Goal: Transaction & Acquisition: Purchase product/service

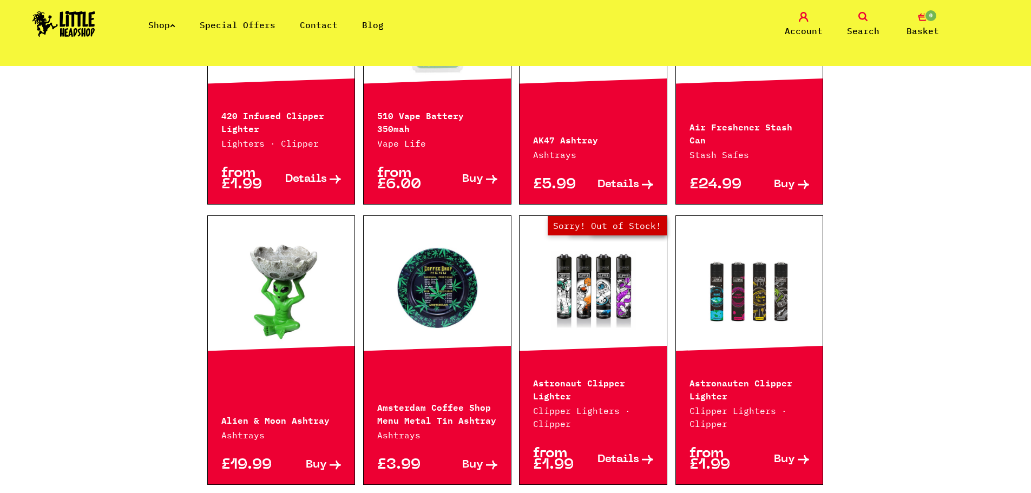
scroll to position [583, 0]
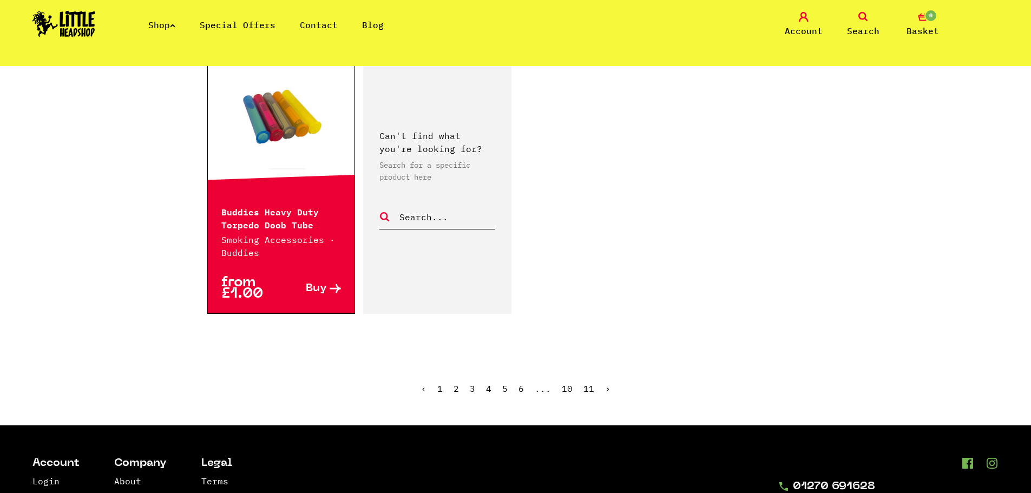
scroll to position [1853, 0]
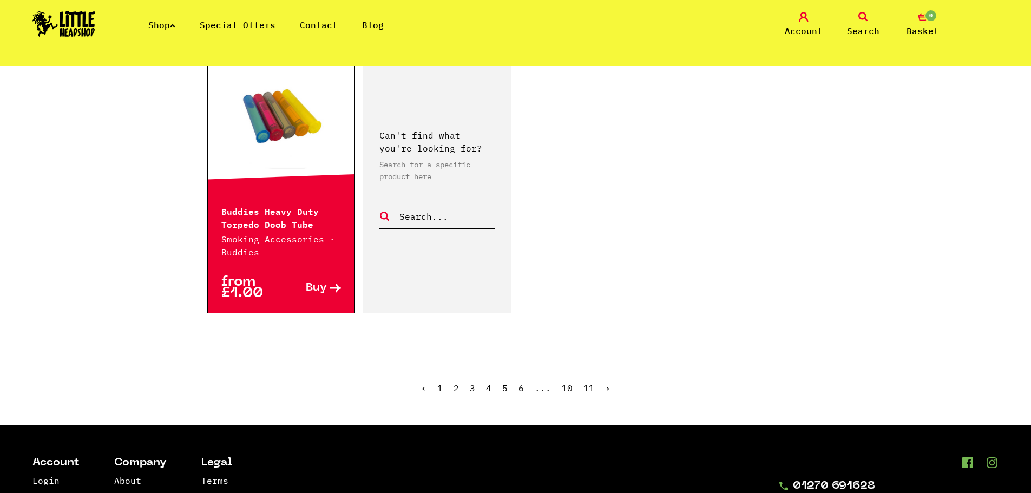
click at [459, 386] on link "2" at bounding box center [456, 388] width 5 height 11
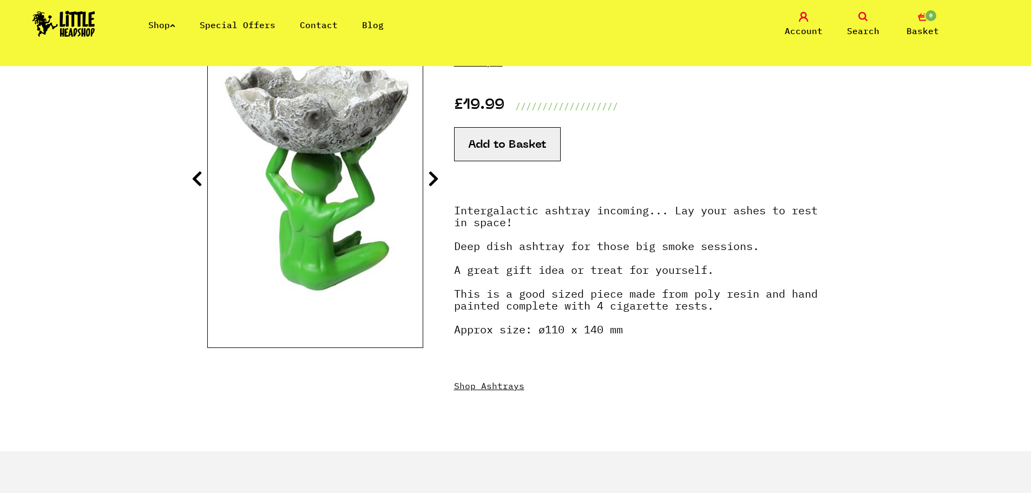
scroll to position [161, 0]
drag, startPoint x: 429, startPoint y: 161, endPoint x: 434, endPoint y: 168, distance: 8.9
click at [429, 161] on section "Alien & Moon Ashtray Ashtrays · ALIENASH3 £19.99 ///////////////////" at bounding box center [515, 232] width 617 height 438
click at [437, 173] on icon at bounding box center [433, 177] width 11 height 17
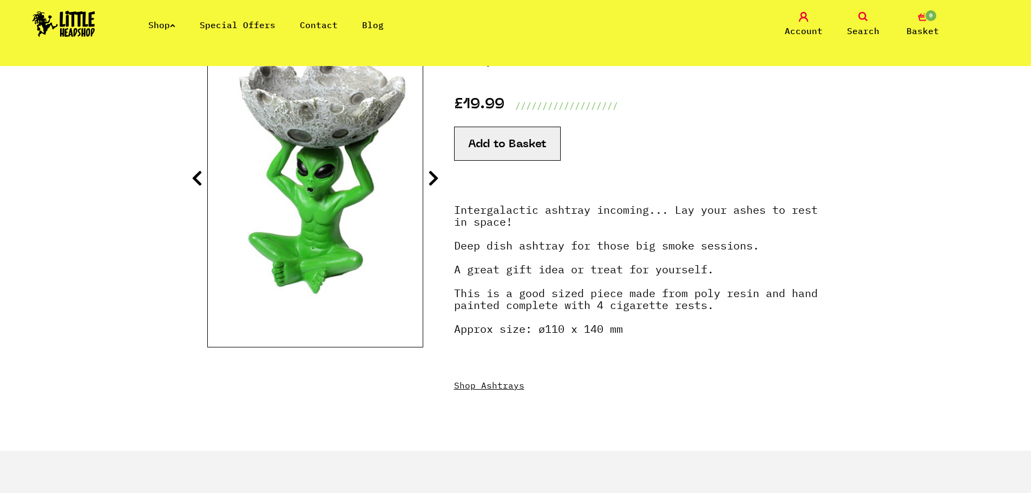
click at [380, 228] on img at bounding box center [315, 169] width 215 height 269
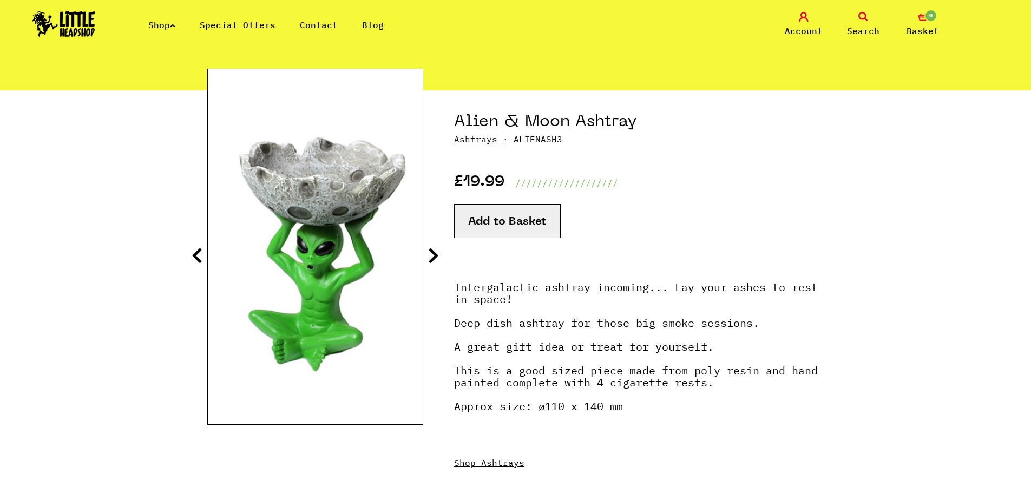
scroll to position [84, 0]
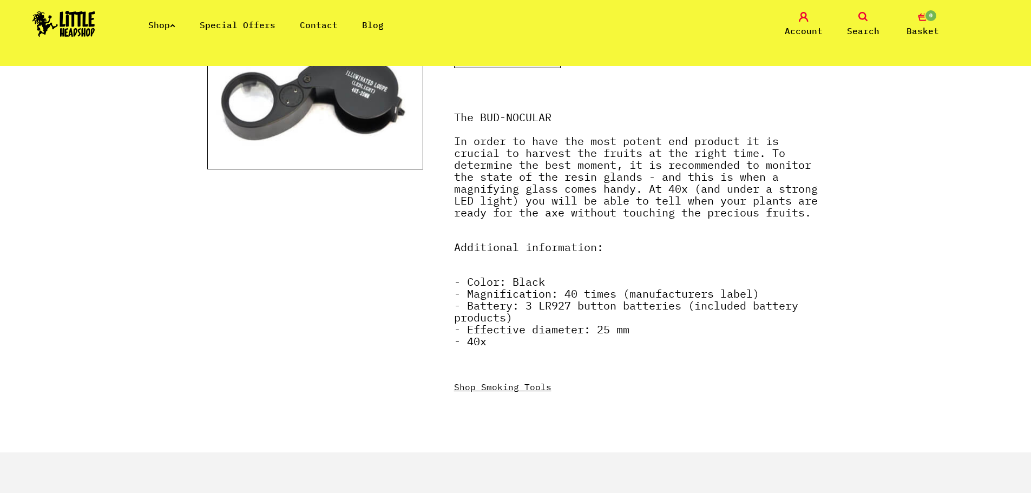
scroll to position [255, 0]
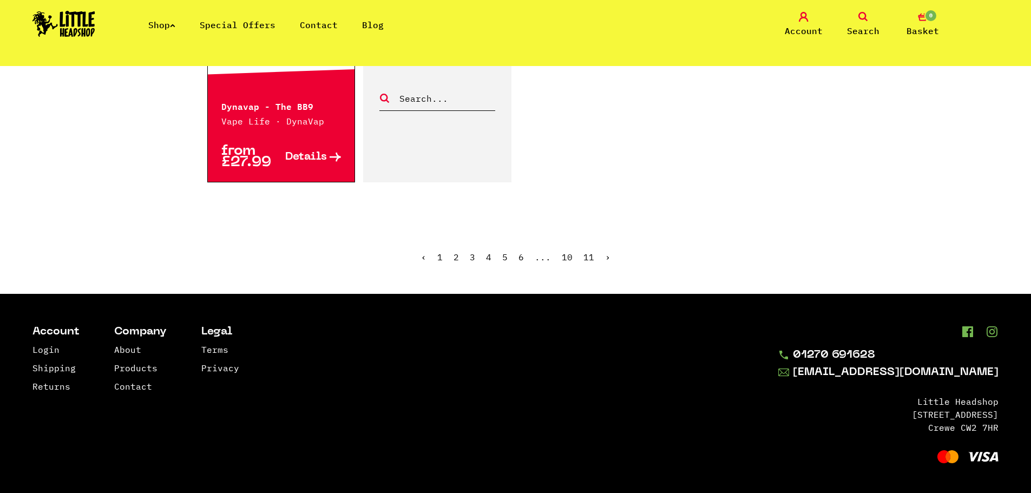
scroll to position [1977, 0]
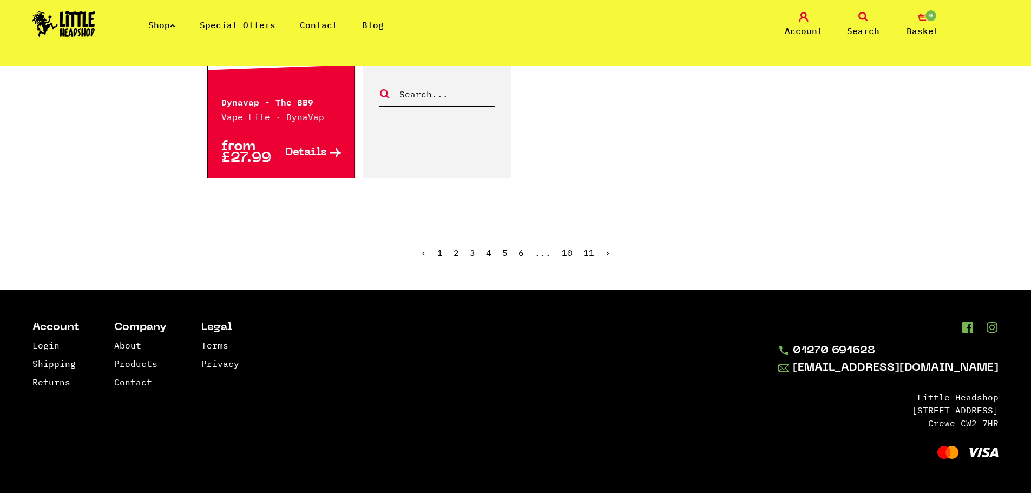
click at [475, 252] on link "3" at bounding box center [472, 252] width 5 height 11
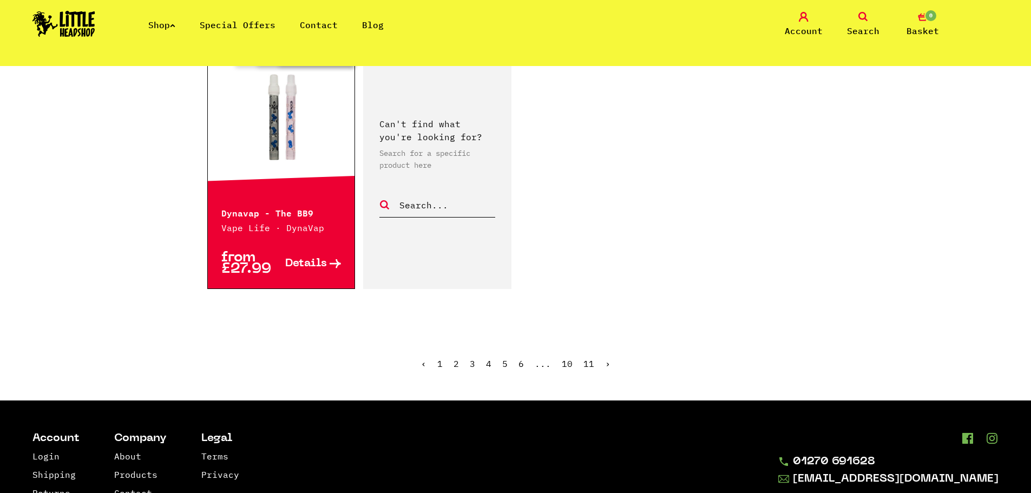
scroll to position [1865, 0]
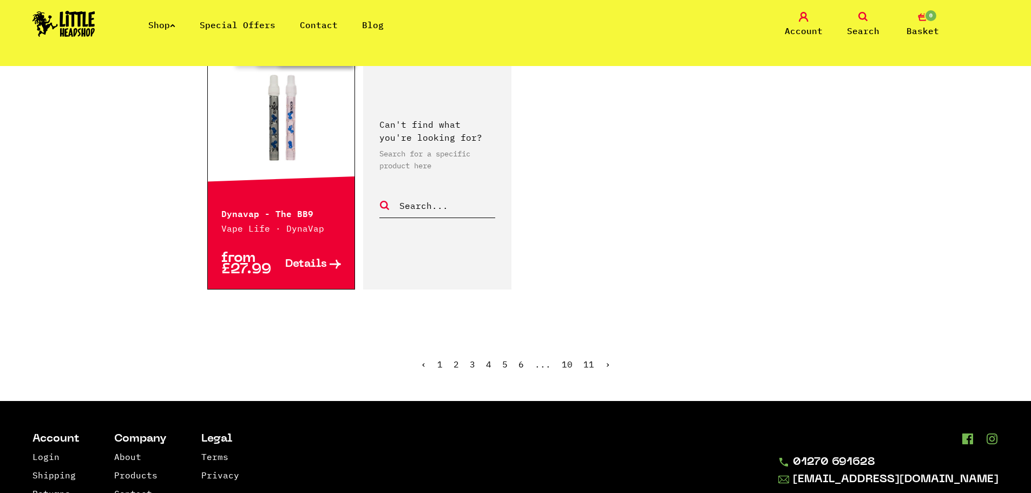
click at [473, 363] on link "3" at bounding box center [472, 364] width 5 height 11
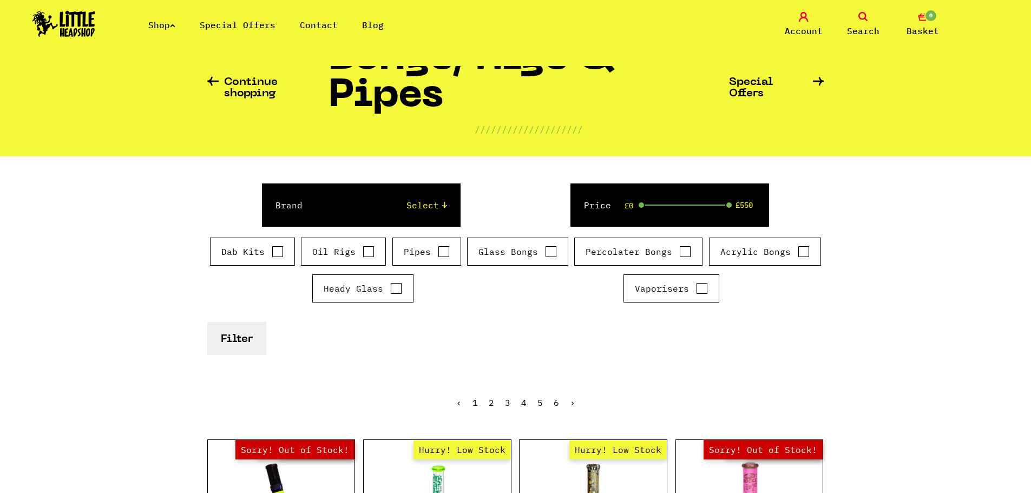
scroll to position [55, 0]
click at [256, 344] on button "Filter" at bounding box center [236, 339] width 59 height 33
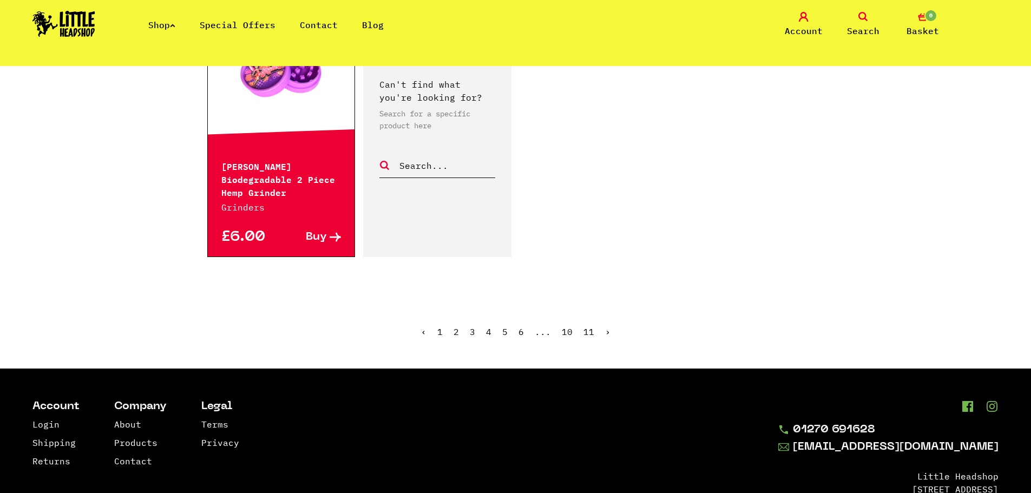
scroll to position [1912, 0]
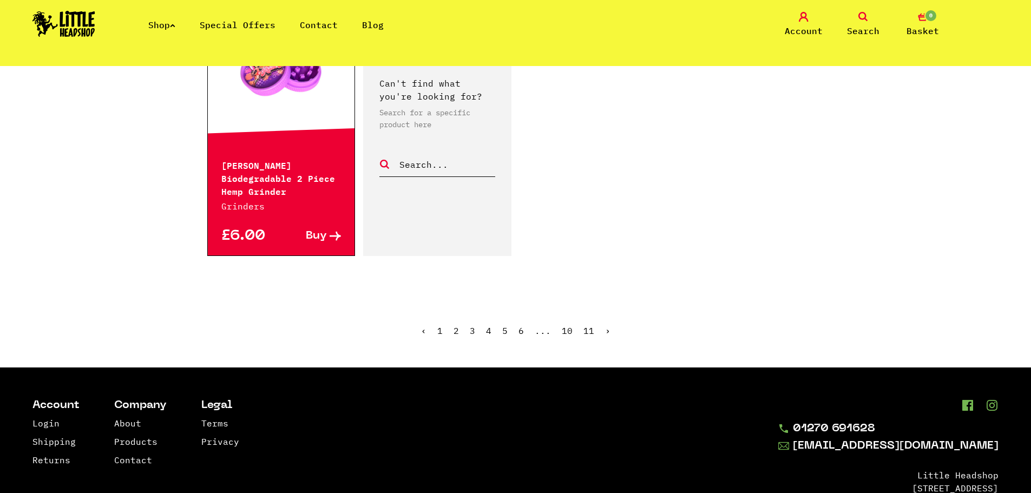
click at [491, 325] on link "4" at bounding box center [488, 330] width 5 height 11
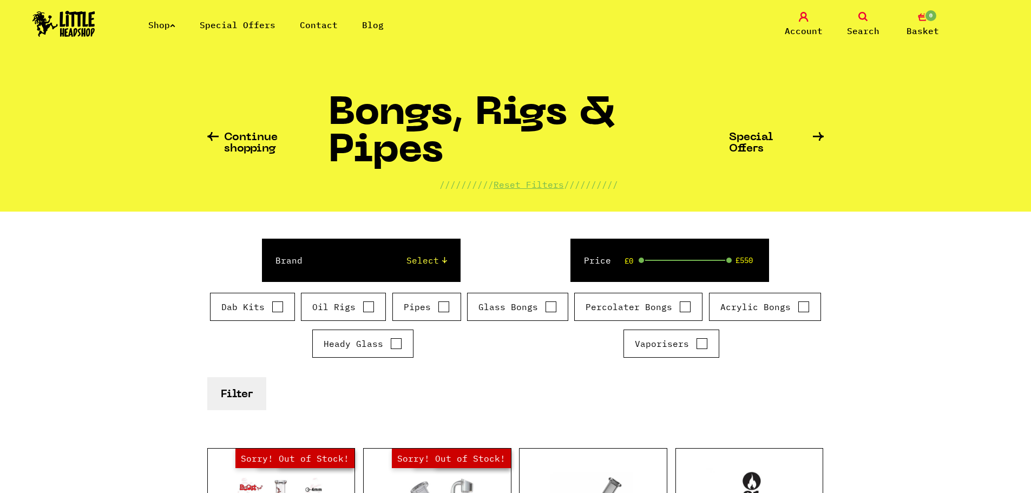
click at [422, 258] on select "Select Cookies SF Grace Glass Boost Dab Lab Black Leaf Chongz Basil Bush Puffco…" at bounding box center [385, 260] width 123 height 13
click at [429, 256] on select "Select Cookies SF Grace Glass Boost Dab Lab Black Leaf Chongz Basil Bush Puffco…" at bounding box center [385, 260] width 123 height 13
click at [422, 258] on select "Select Cookies SF Grace Glass Boost Dab Lab Black Leaf Chongz Basil Bush Puffco…" at bounding box center [385, 260] width 123 height 13
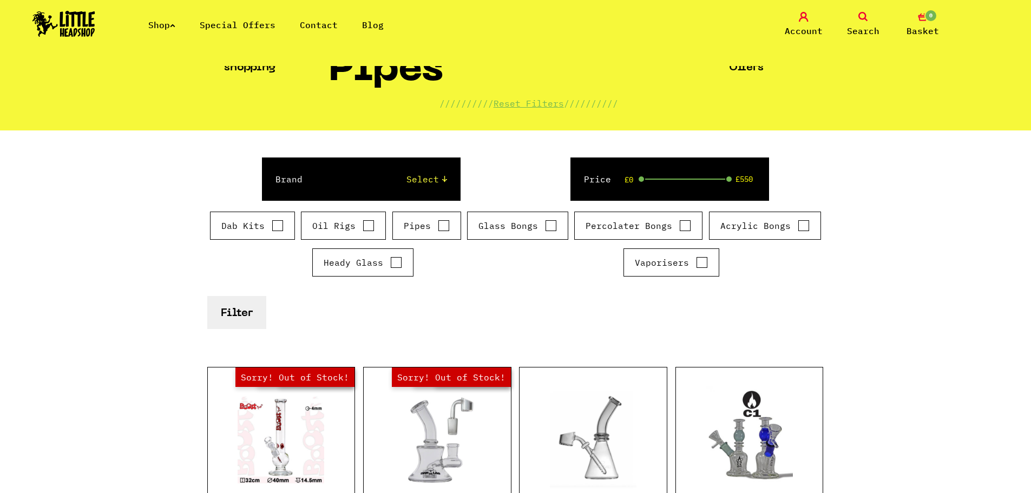
scroll to position [81, 0]
click at [398, 267] on input "Heady Glass" at bounding box center [396, 263] width 12 height 11
checkbox input "true"
click at [218, 316] on button "Filter" at bounding box center [236, 313] width 59 height 33
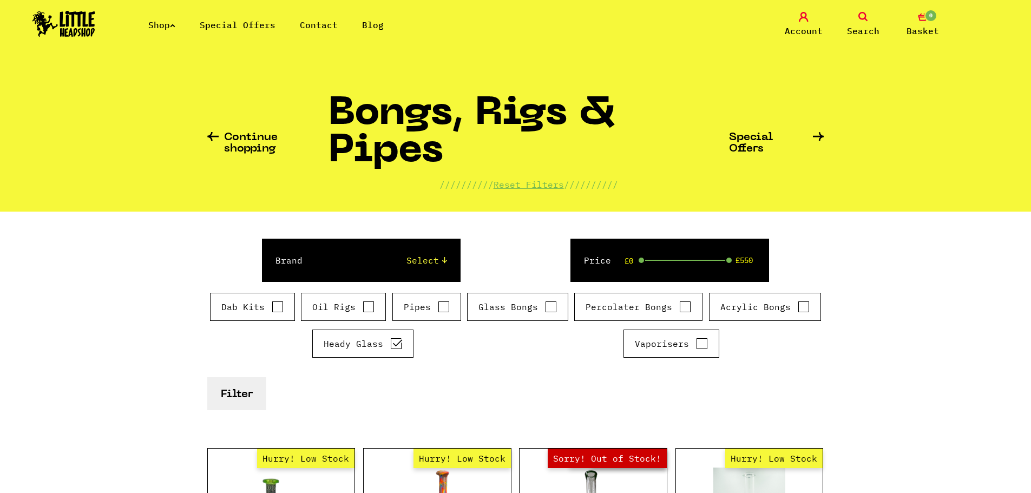
click at [685, 309] on input "Percolater Bongs" at bounding box center [685, 307] width 12 height 11
checkbox input "true"
click at [552, 309] on input "Glass Bongs" at bounding box center [551, 307] width 12 height 11
checkbox input "true"
click at [256, 394] on button "Filter" at bounding box center [236, 393] width 59 height 33
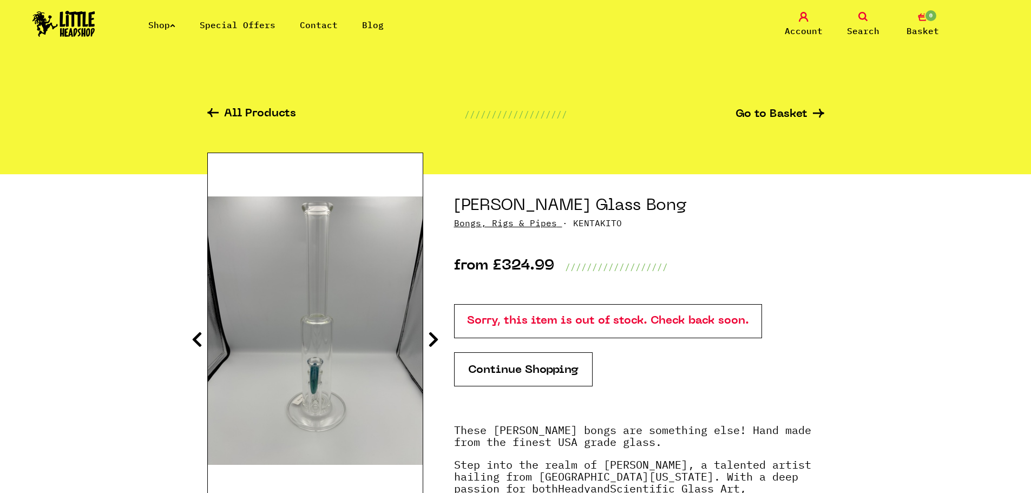
click at [430, 340] on icon at bounding box center [433, 339] width 11 height 17
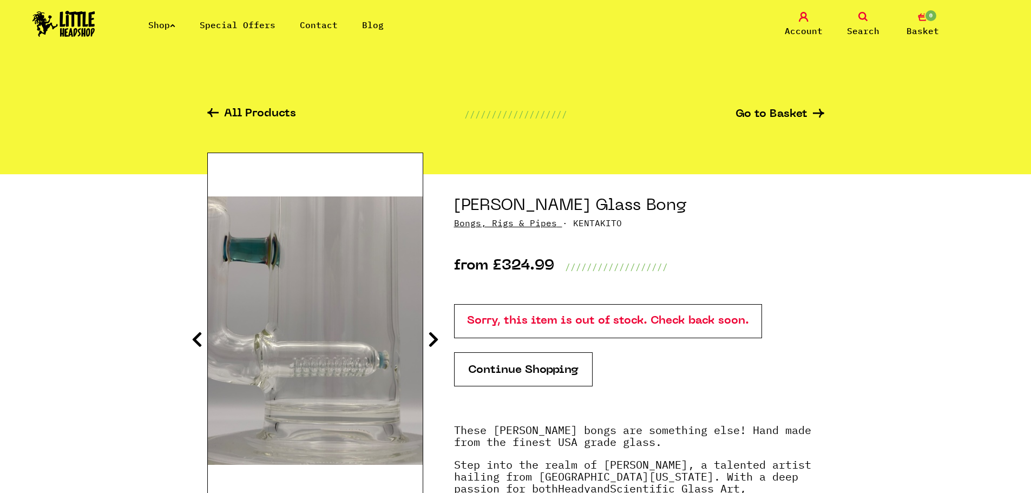
click at [430, 340] on icon at bounding box center [433, 339] width 11 height 17
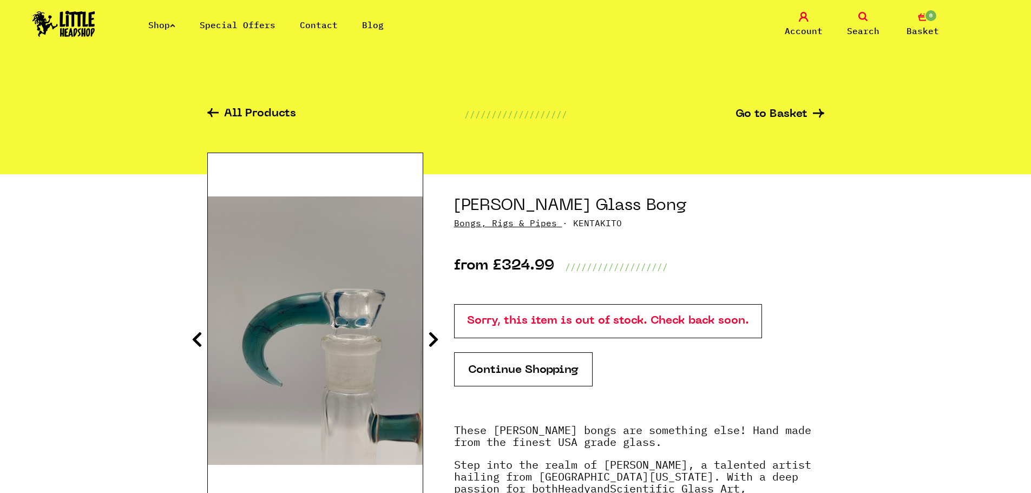
click at [430, 340] on icon at bounding box center [433, 339] width 11 height 17
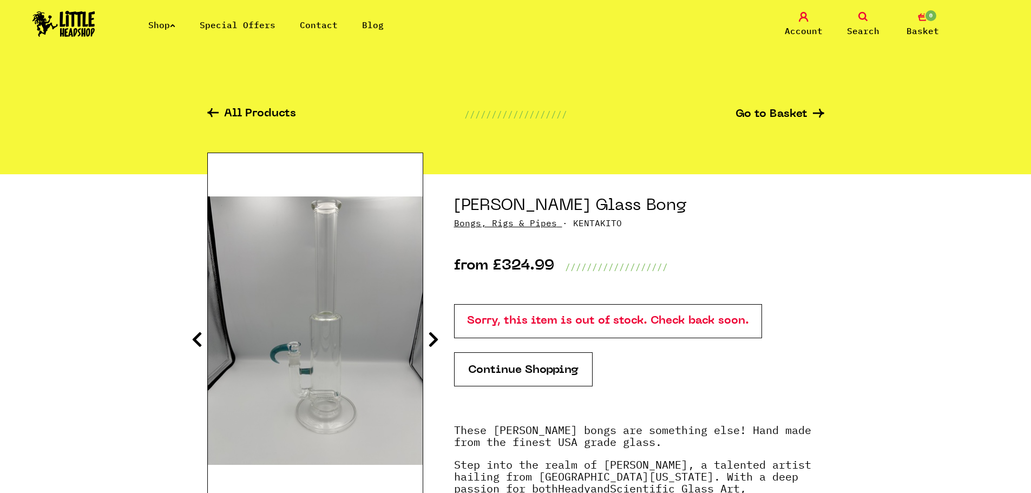
click at [430, 340] on icon at bounding box center [433, 339] width 11 height 17
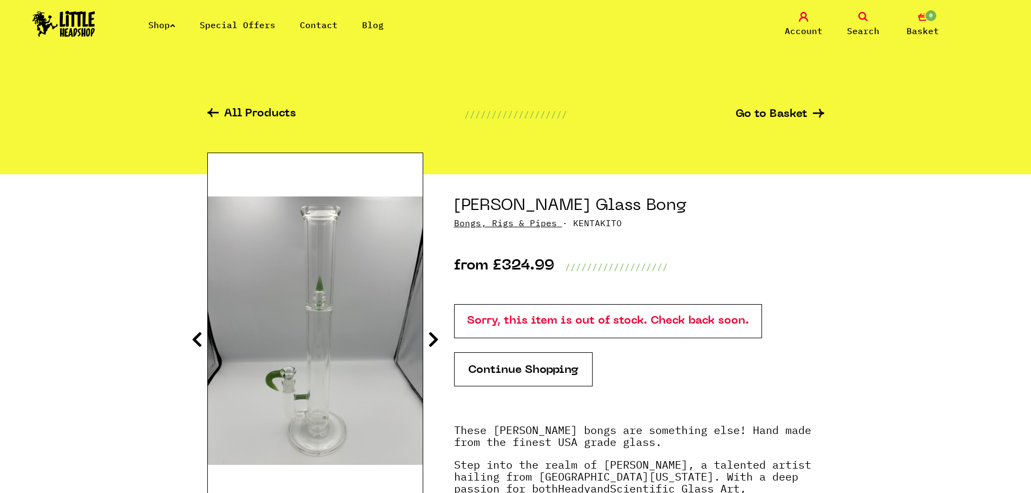
click at [430, 340] on icon at bounding box center [433, 339] width 11 height 17
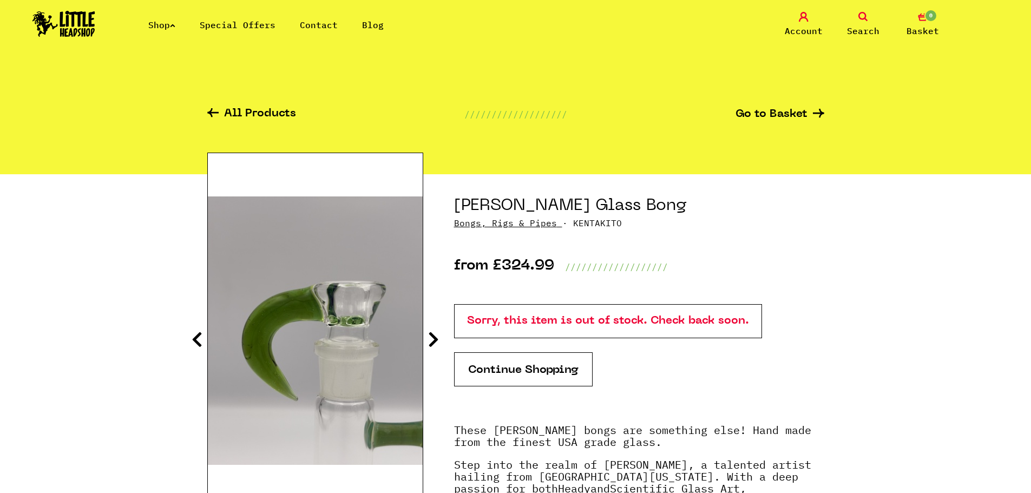
click at [430, 340] on icon at bounding box center [433, 339] width 11 height 17
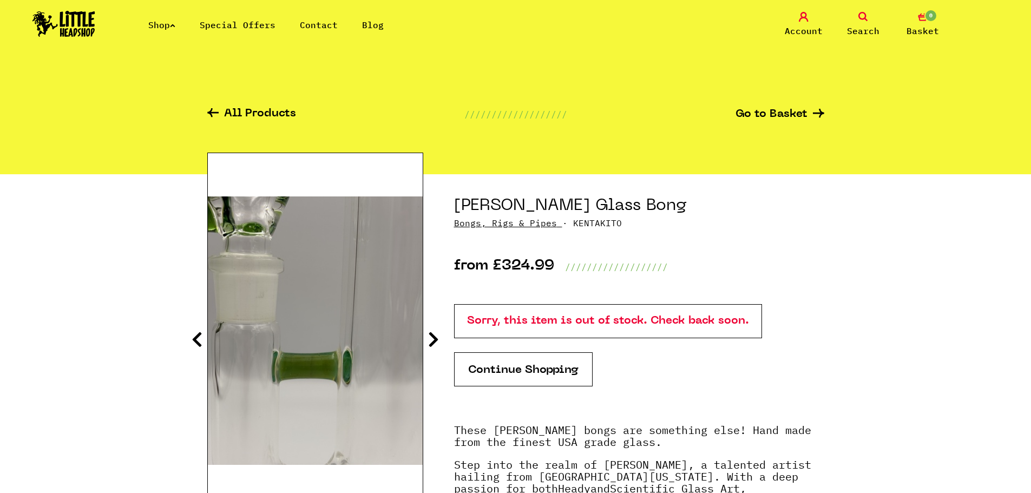
click at [430, 340] on icon at bounding box center [433, 339] width 11 height 17
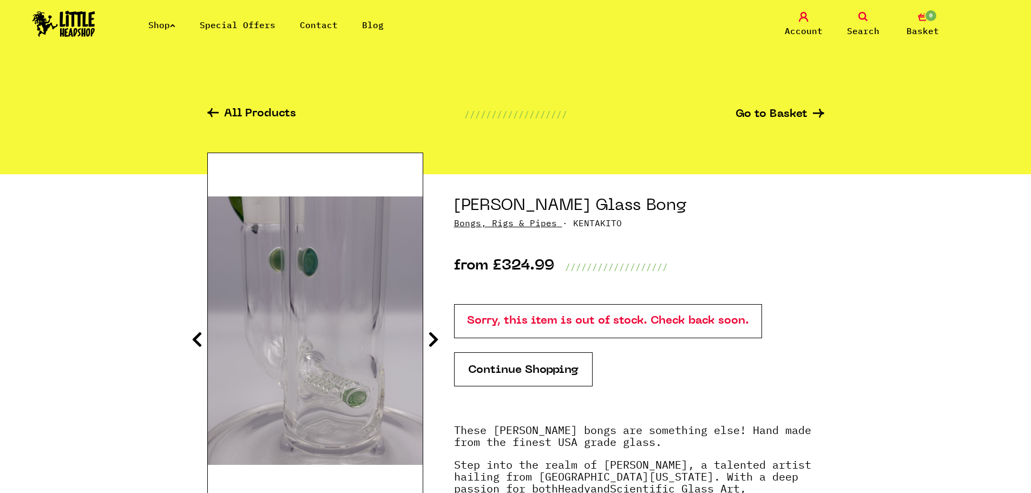
click at [430, 340] on icon at bounding box center [433, 339] width 11 height 17
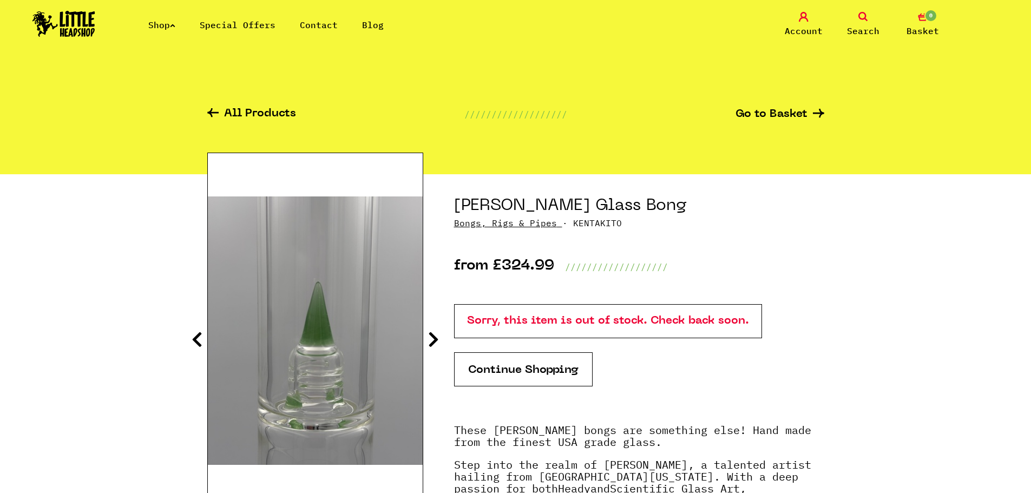
click at [430, 340] on icon at bounding box center [433, 339] width 11 height 17
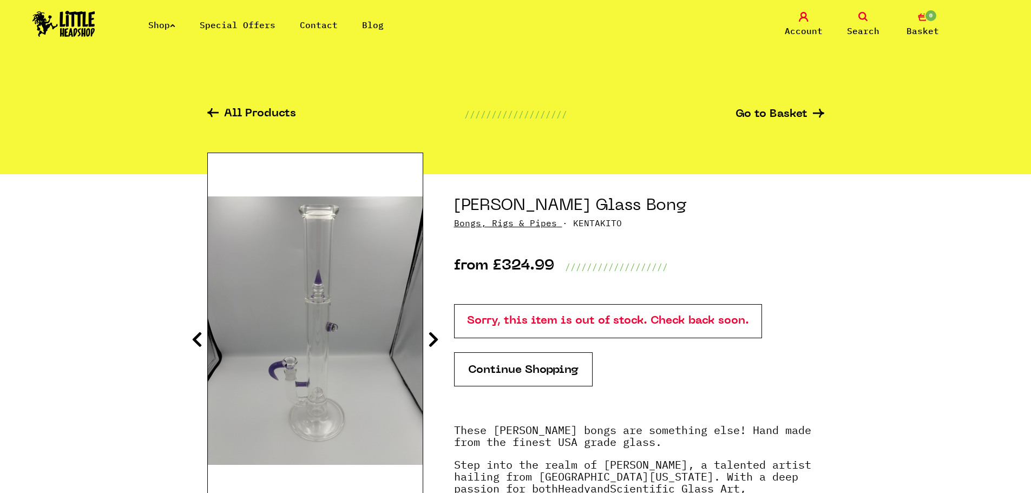
click at [430, 340] on icon at bounding box center [433, 339] width 11 height 17
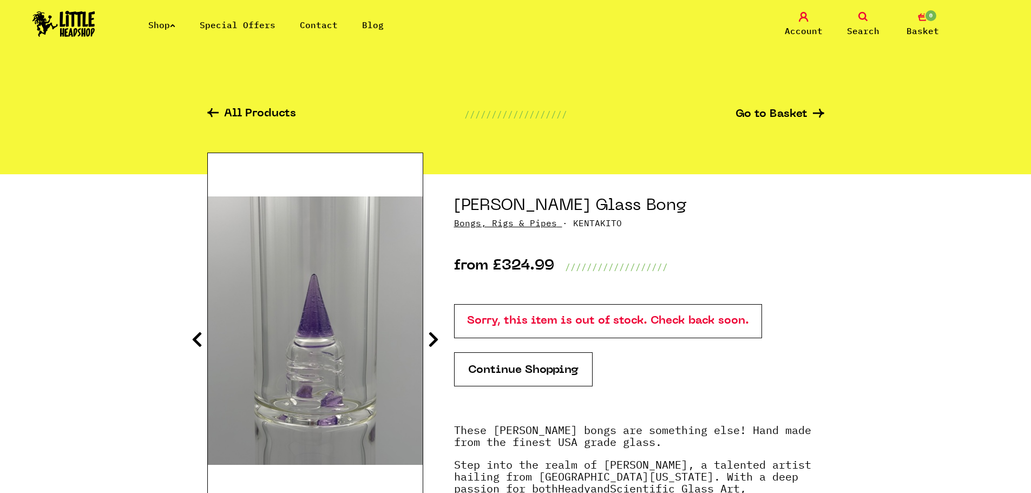
click at [199, 345] on icon at bounding box center [197, 339] width 11 height 17
click at [435, 336] on icon at bounding box center [433, 339] width 11 height 17
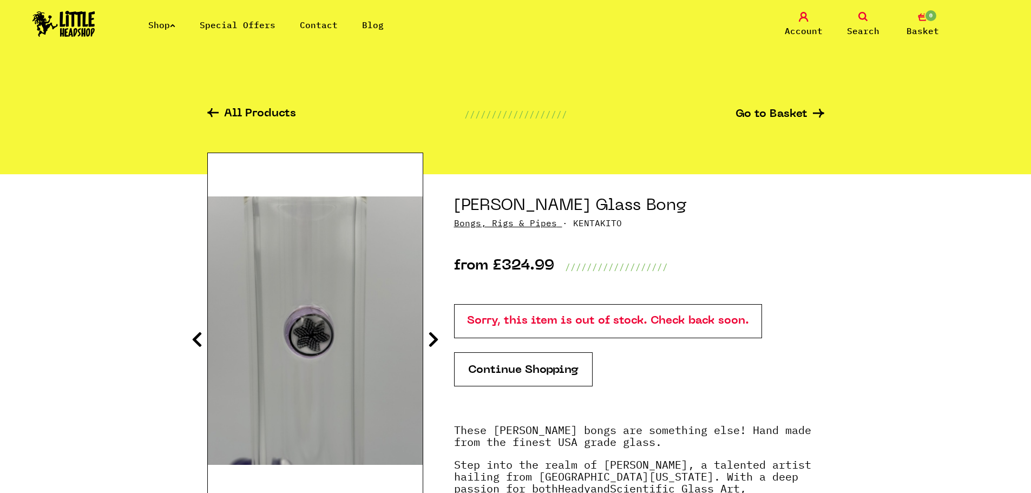
click at [435, 336] on icon at bounding box center [433, 339] width 11 height 17
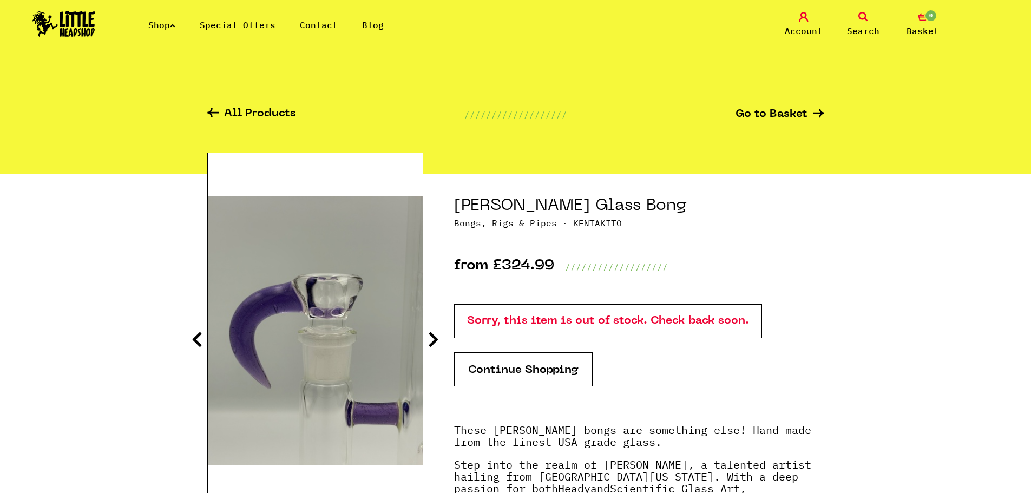
click at [435, 336] on icon at bounding box center [433, 339] width 11 height 17
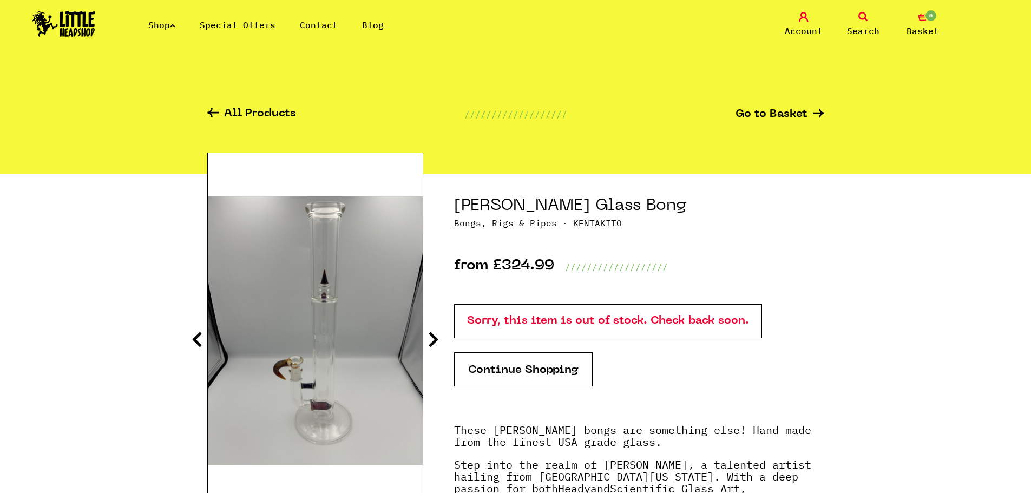
click at [435, 336] on icon at bounding box center [433, 339] width 11 height 17
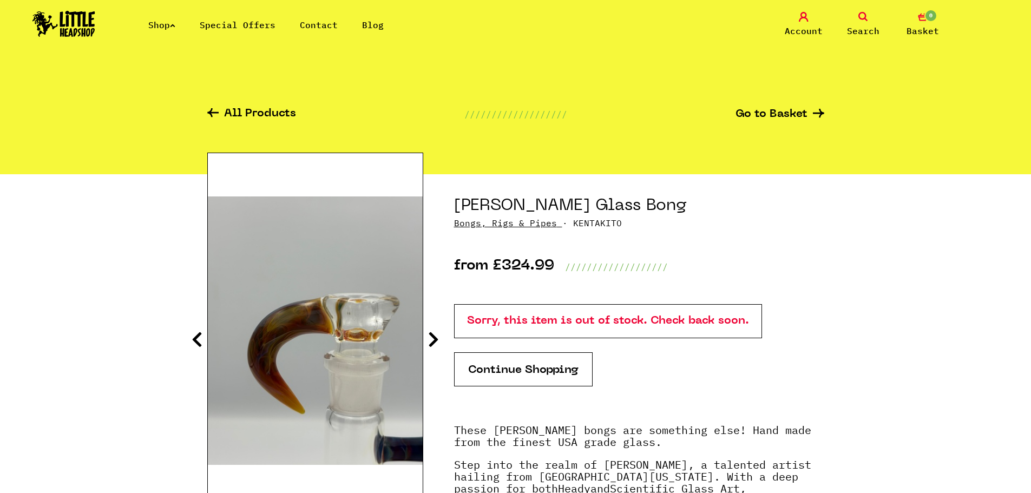
click at [435, 336] on icon at bounding box center [433, 339] width 11 height 17
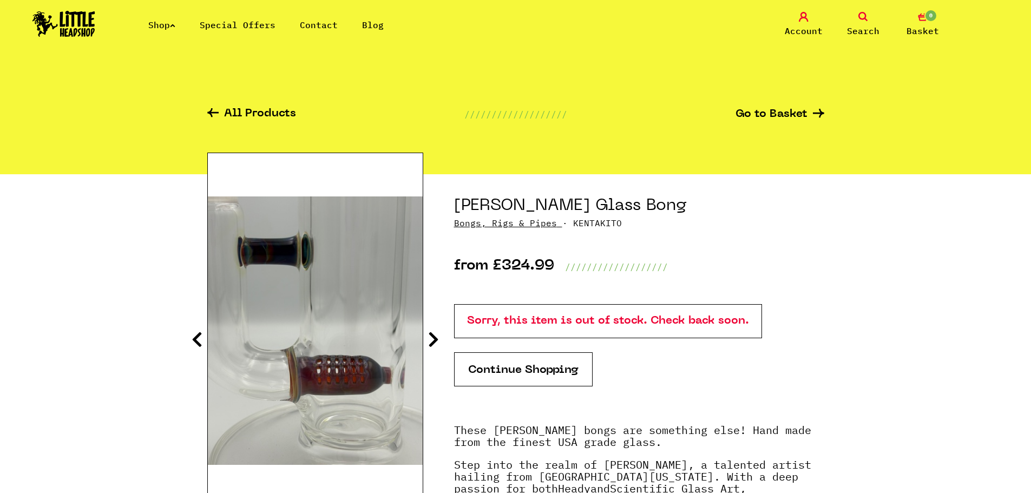
click at [435, 336] on icon at bounding box center [433, 339] width 11 height 17
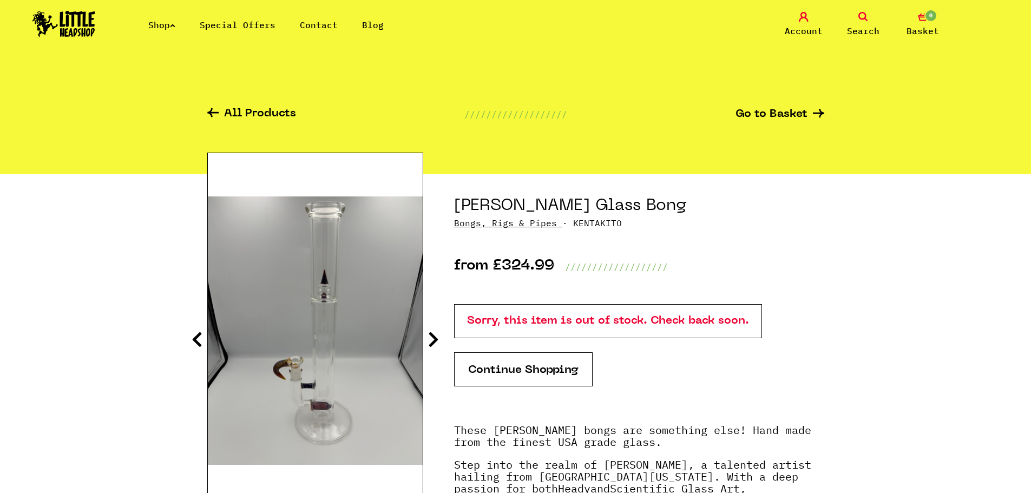
click at [435, 336] on icon at bounding box center [433, 339] width 11 height 17
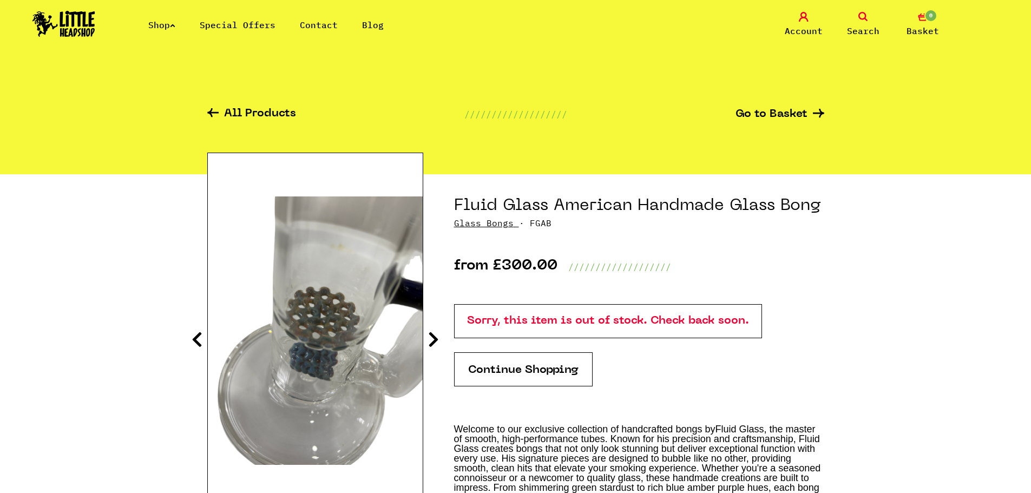
click at [433, 337] on icon at bounding box center [433, 339] width 11 height 17
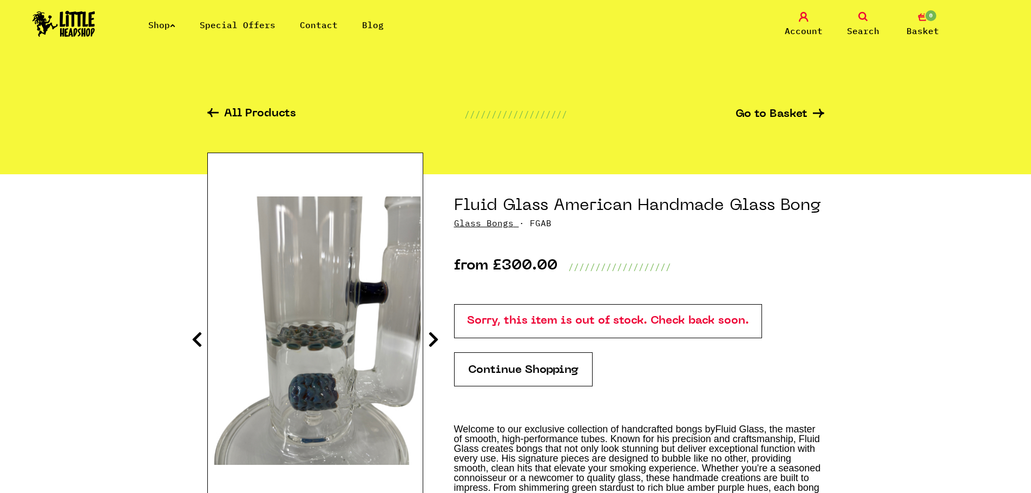
click at [433, 337] on icon at bounding box center [433, 339] width 11 height 17
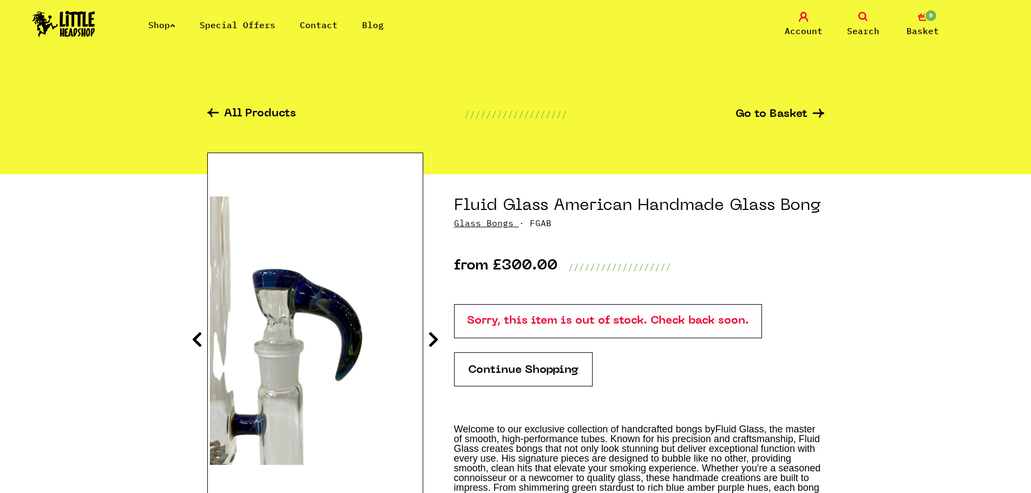
click at [433, 337] on icon at bounding box center [433, 339] width 11 height 17
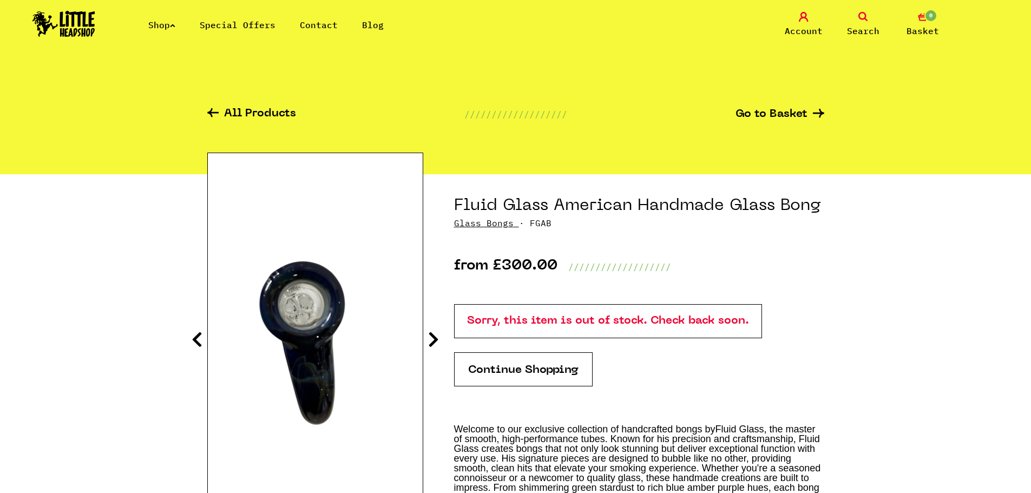
click at [433, 337] on icon at bounding box center [433, 339] width 11 height 17
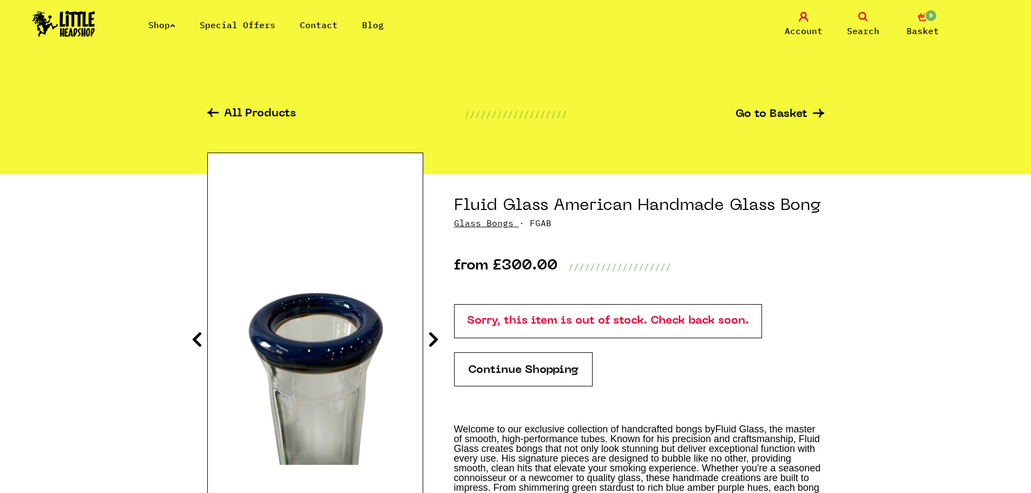
click at [433, 337] on icon at bounding box center [433, 339] width 11 height 17
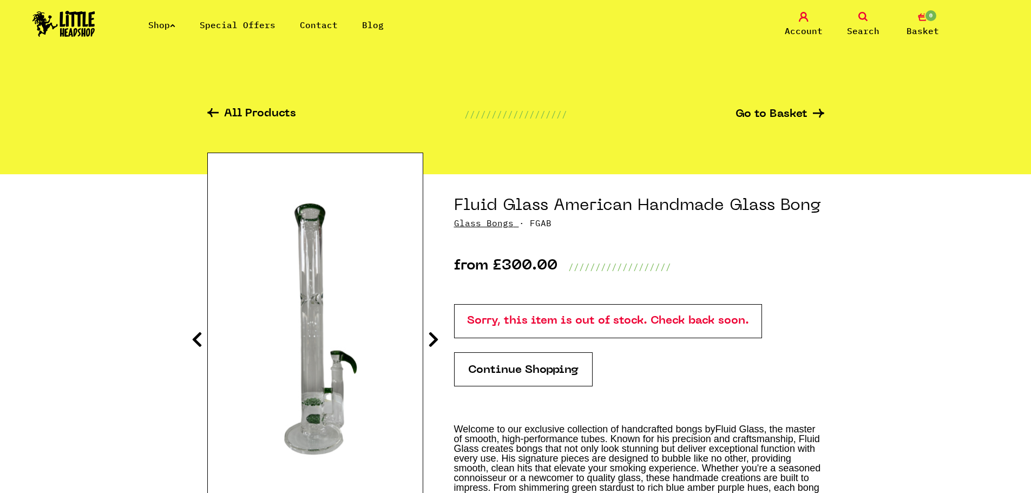
click at [433, 337] on icon at bounding box center [433, 339] width 11 height 17
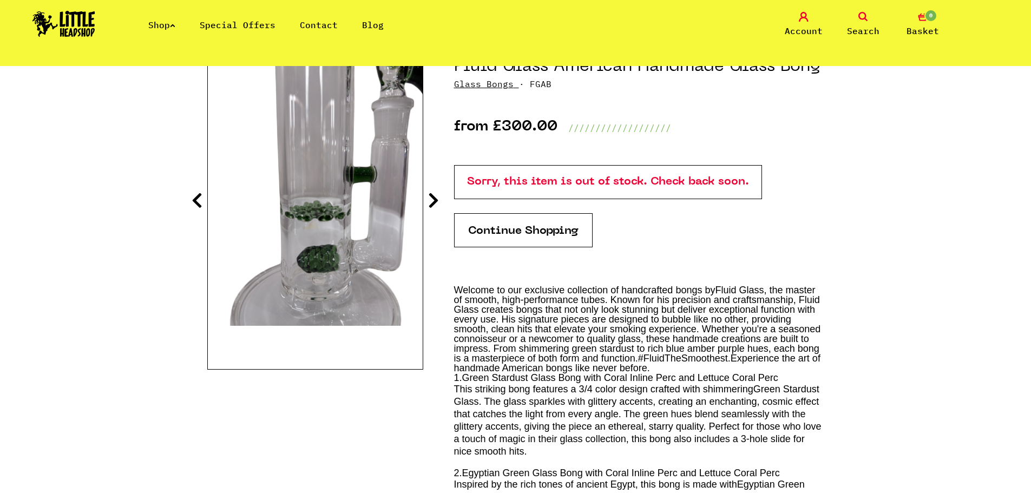
scroll to position [140, 0]
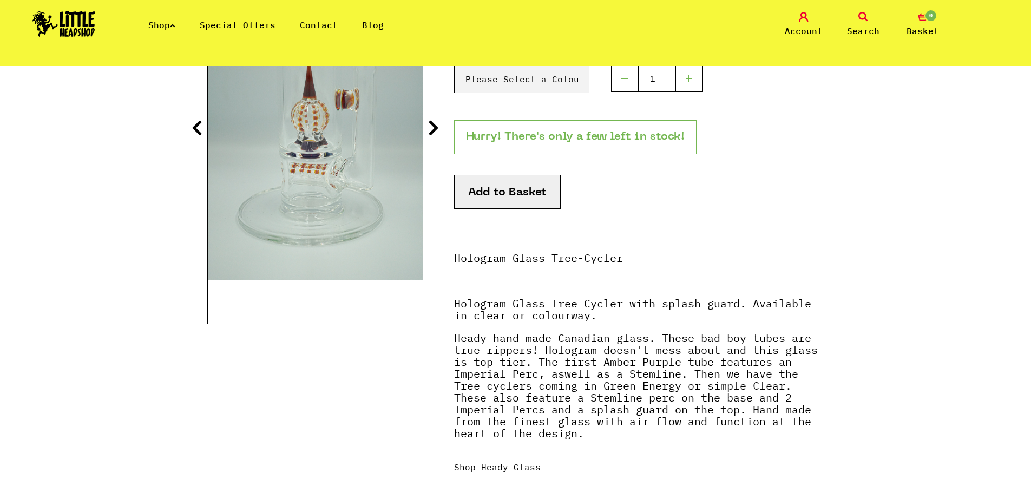
scroll to position [240, 0]
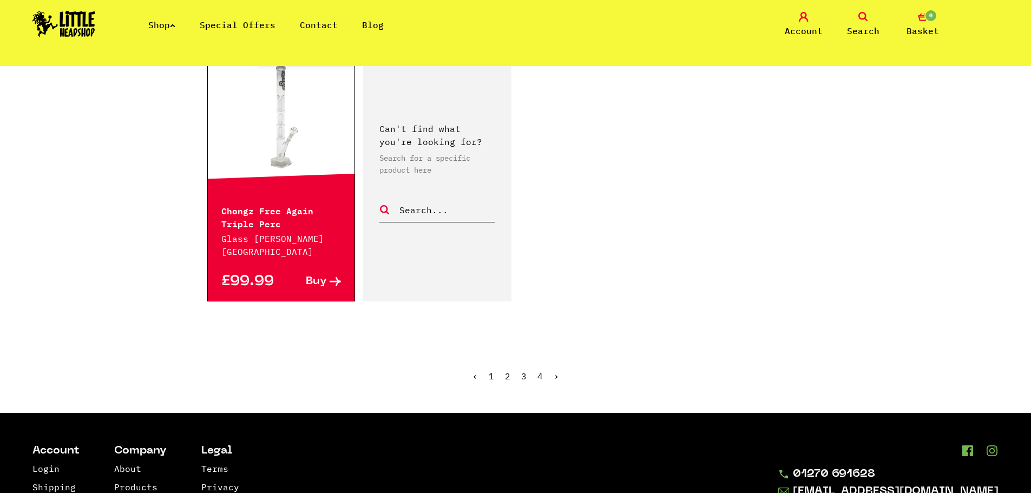
scroll to position [1849, 0]
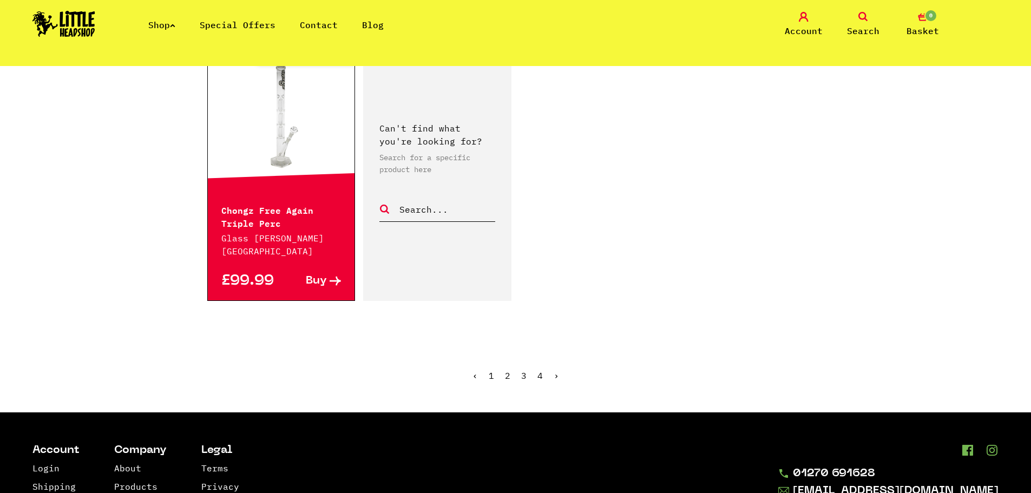
click at [505, 370] on link "2" at bounding box center [507, 375] width 5 height 11
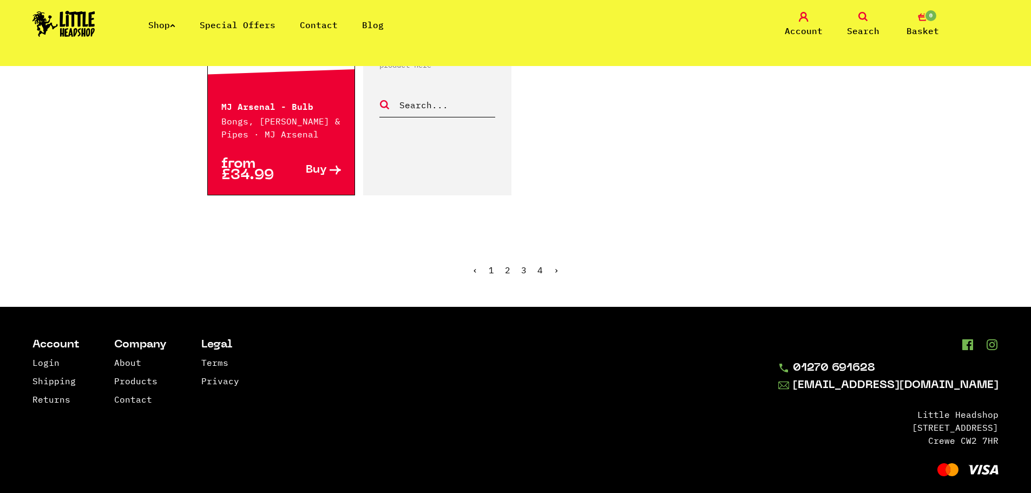
scroll to position [1916, 0]
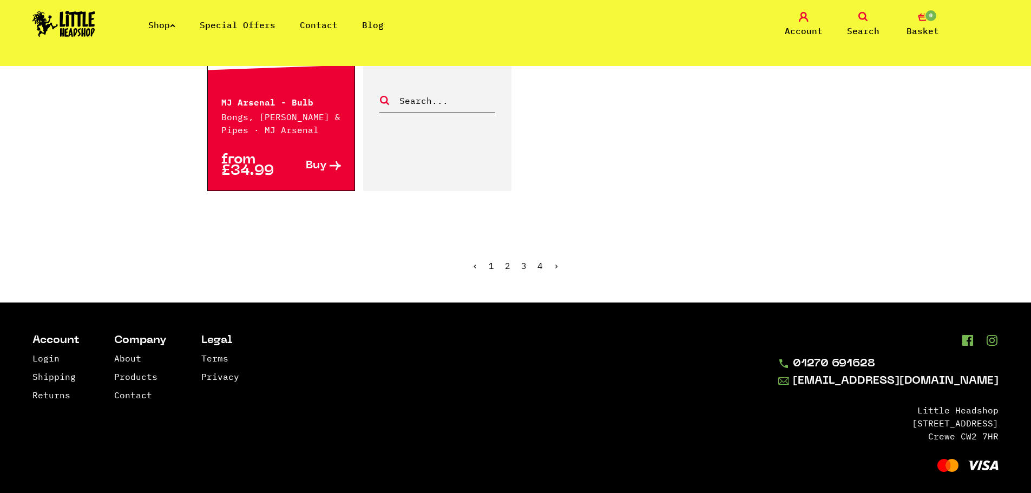
click at [521, 260] on link "3" at bounding box center [523, 265] width 5 height 11
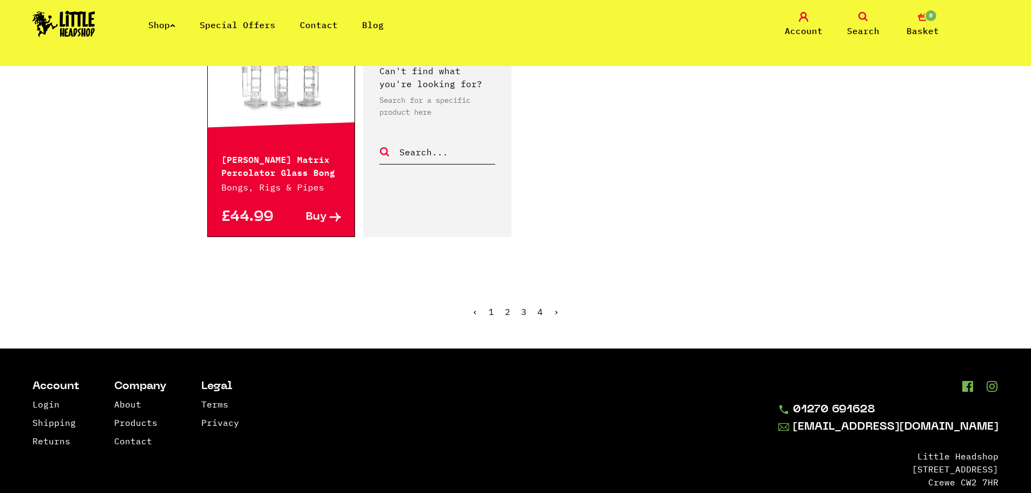
scroll to position [1901, 0]
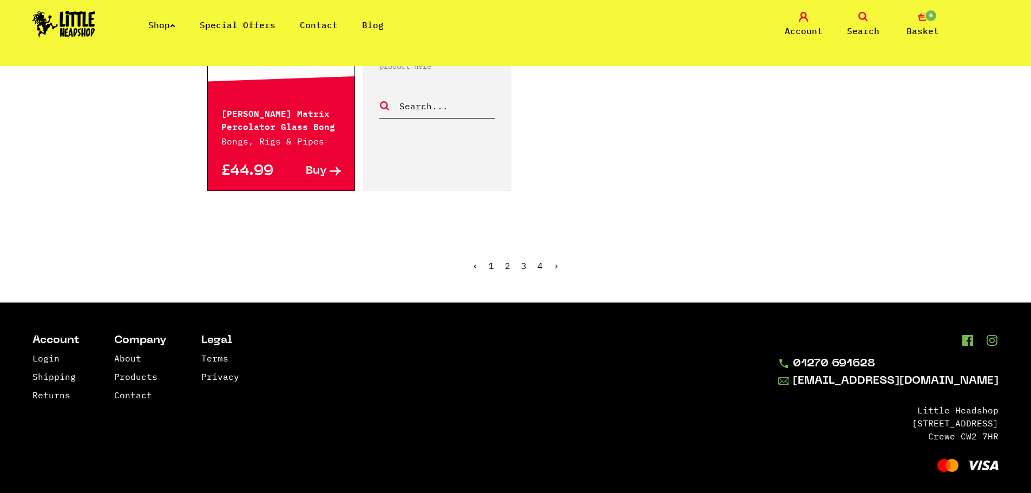
click at [537, 256] on ul "‹ 1 2 3 4 ›" at bounding box center [515, 274] width 617 height 47
click at [538, 260] on link "4" at bounding box center [540, 265] width 5 height 11
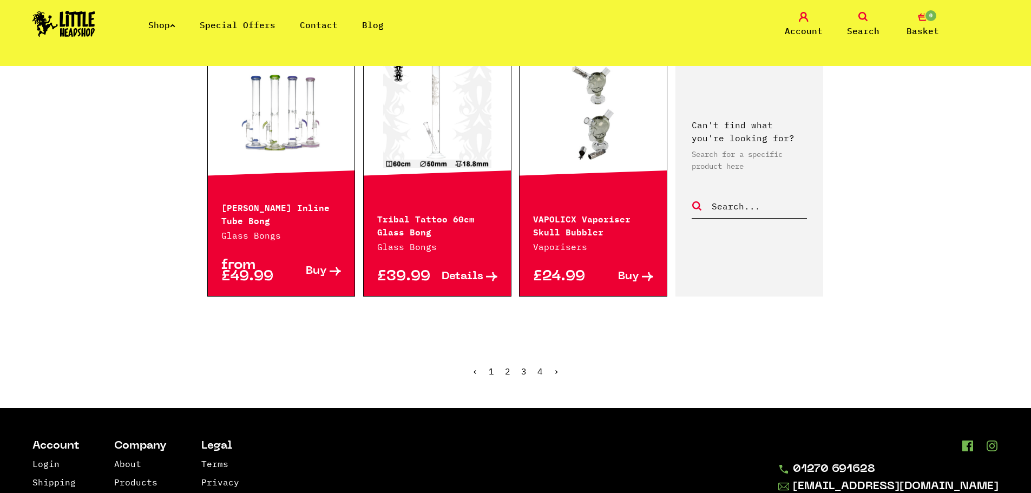
scroll to position [1541, 0]
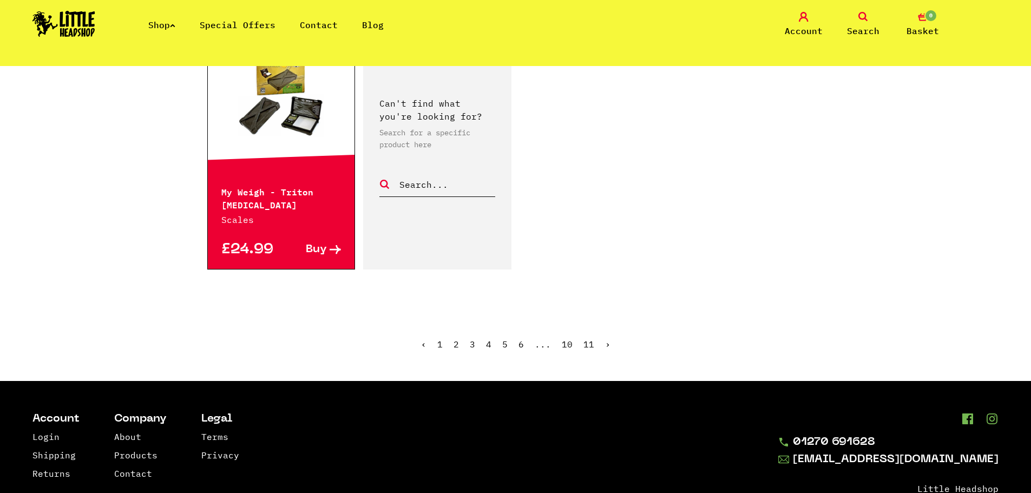
scroll to position [1850, 0]
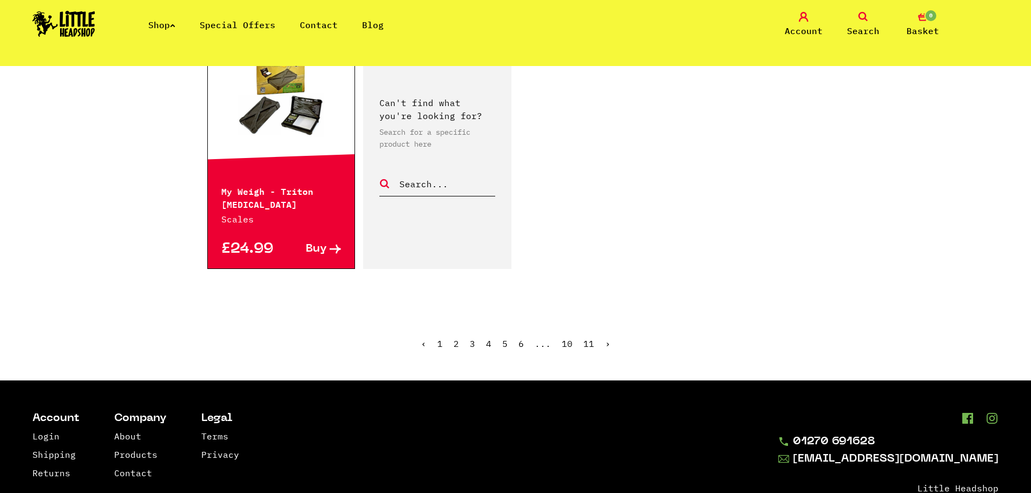
click at [505, 338] on link "5" at bounding box center [504, 343] width 5 height 11
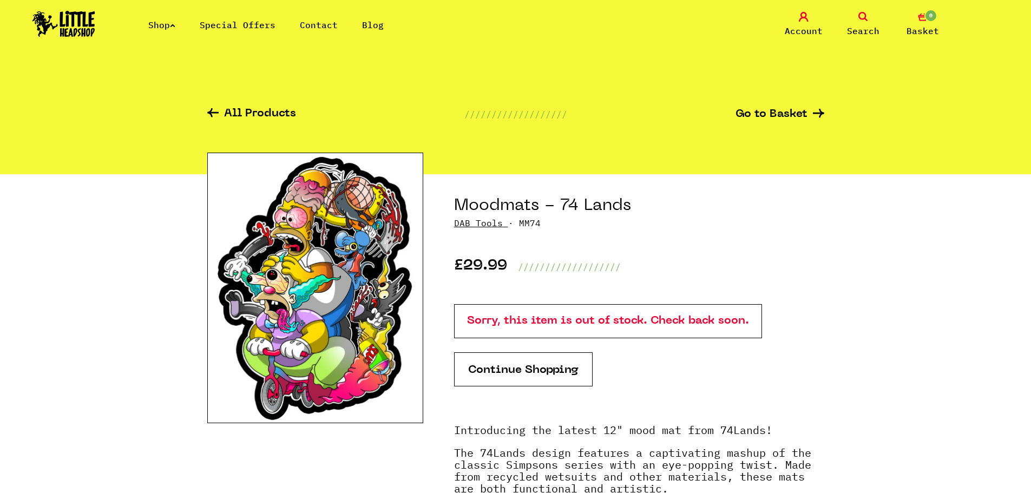
click at [368, 259] on img at bounding box center [315, 288] width 216 height 271
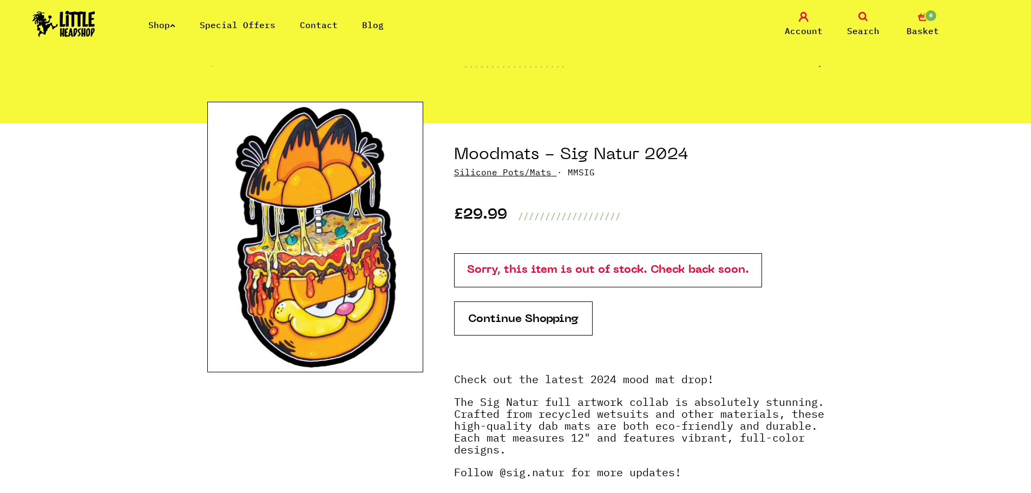
scroll to position [50, 0]
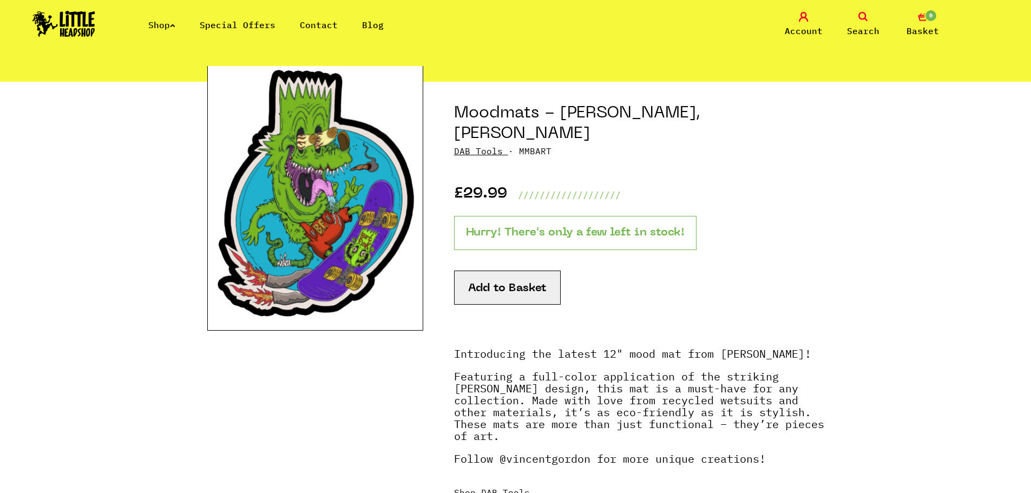
scroll to position [93, 0]
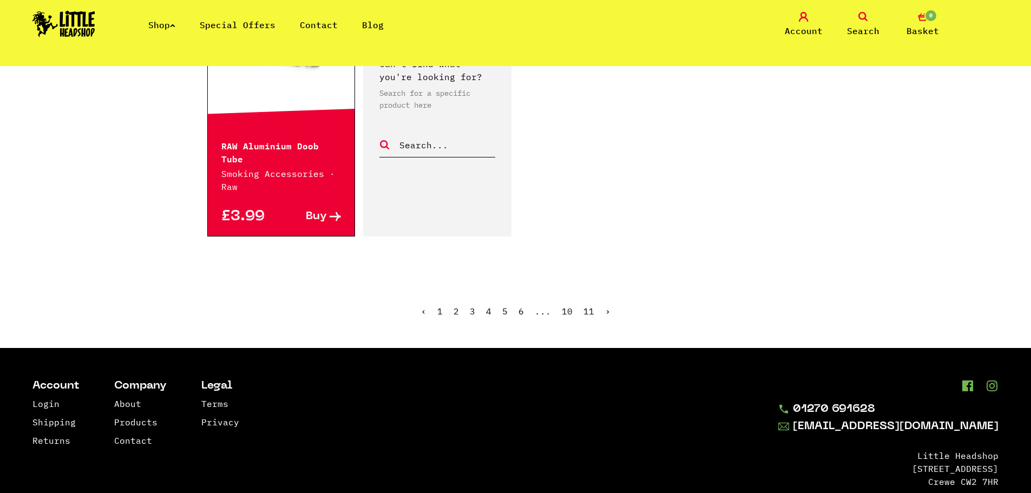
scroll to position [1893, 0]
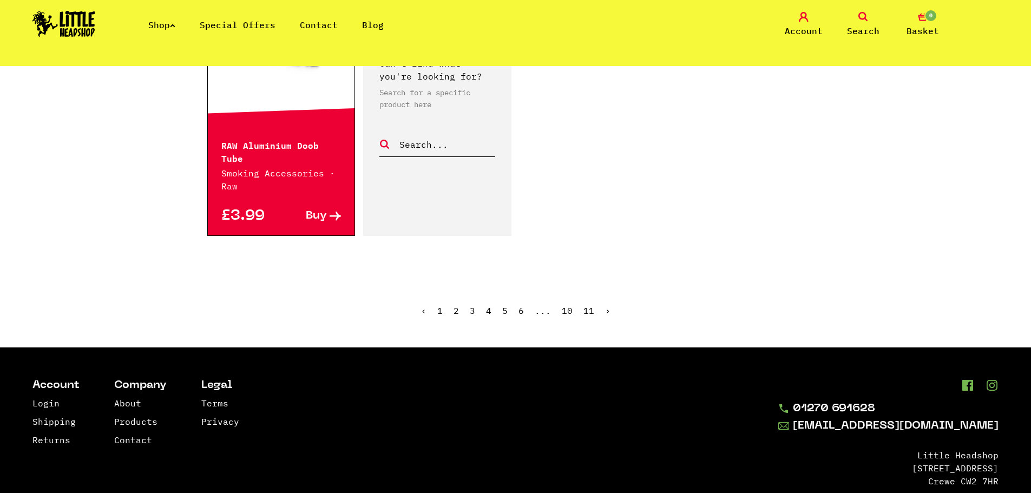
click at [518, 299] on ul "‹ 1 2 3 4 5 6 ... 10 11 ›" at bounding box center [515, 319] width 617 height 47
click at [520, 305] on link "6" at bounding box center [521, 310] width 5 height 11
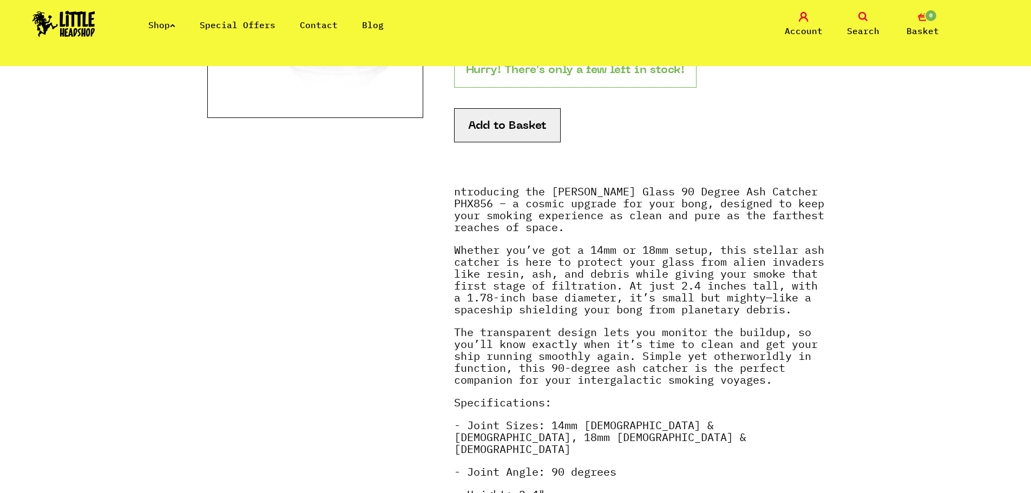
scroll to position [307, 0]
drag, startPoint x: 468, startPoint y: 294, endPoint x: 490, endPoint y: 292, distance: 22.3
click at [490, 292] on p "Whether you’ve got a 14mm or 18mm setup, this stellar ash catcher is here to pr…" at bounding box center [639, 284] width 370 height 82
click at [533, 294] on p "Whether you’ve got a 14mm or 18mm setup, this stellar ash catcher is here to pr…" at bounding box center [639, 284] width 370 height 82
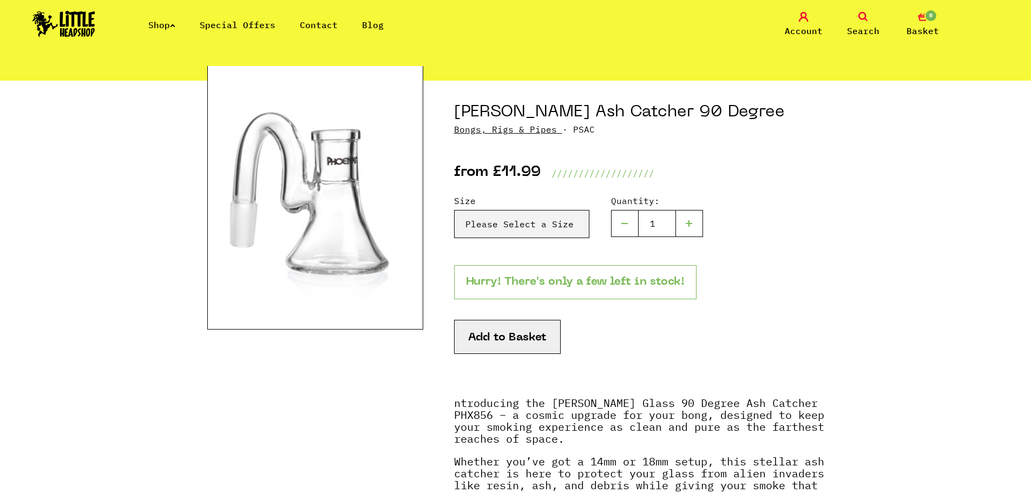
scroll to position [35, 0]
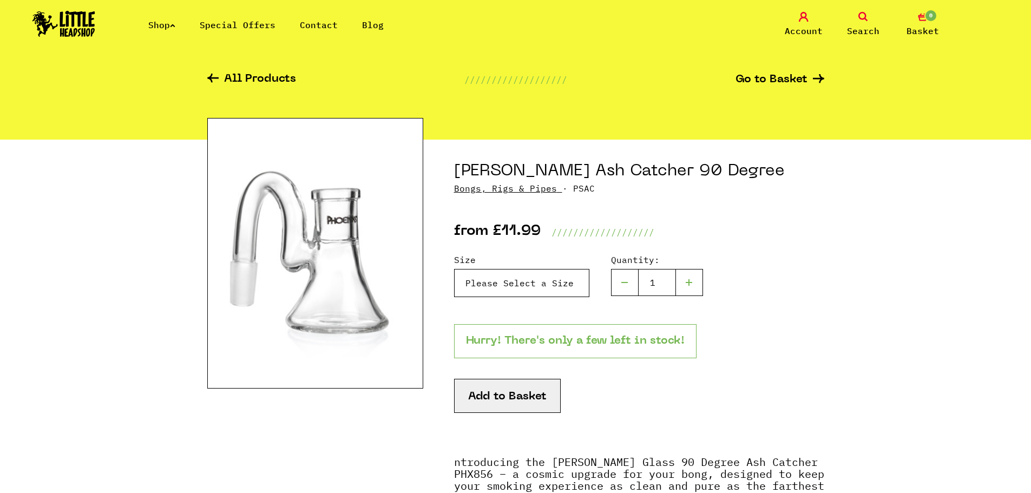
click at [546, 283] on select "Please Select a Size 14mm - £11.99 18mm - £11.99" at bounding box center [521, 283] width 135 height 28
select select "1847"
click at [454, 269] on select "Please Select a Size 14mm - £11.99 18mm - £11.99" at bounding box center [521, 283] width 135 height 28
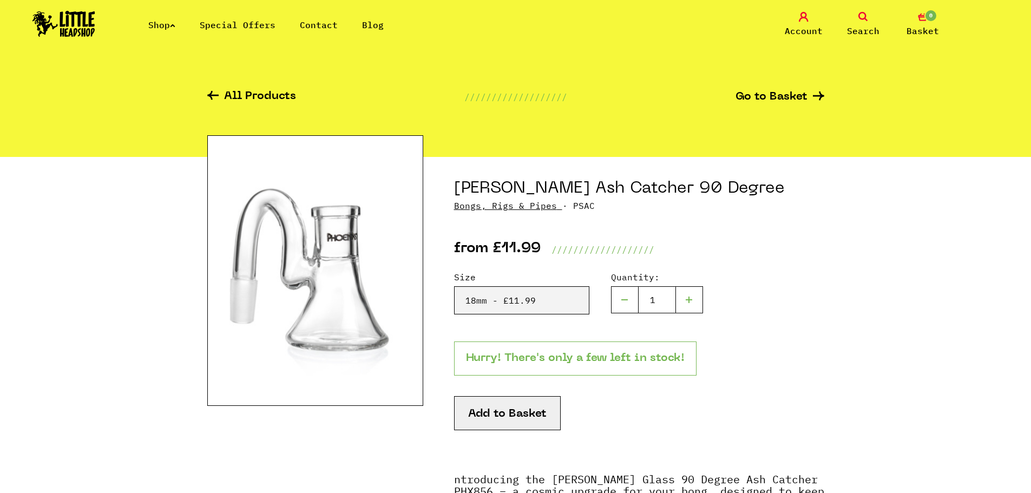
scroll to position [18, 0]
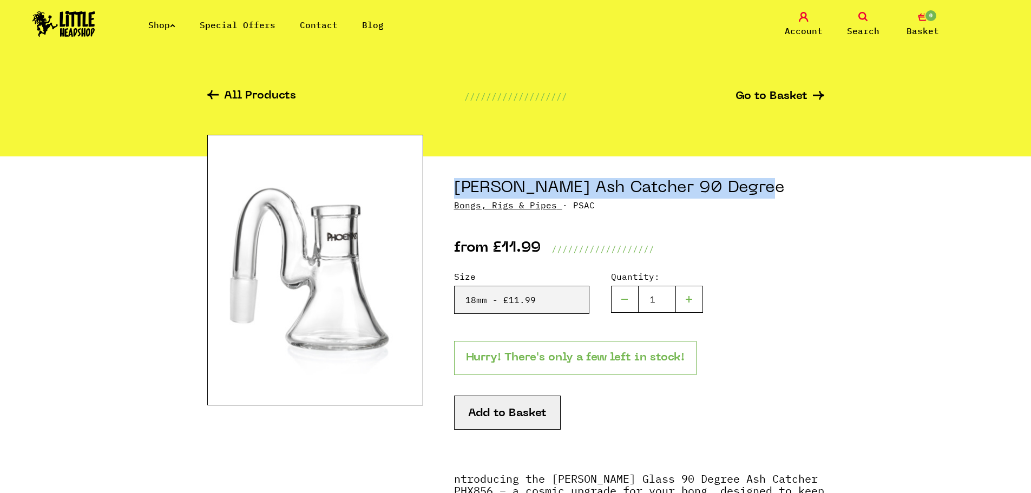
drag, startPoint x: 454, startPoint y: 181, endPoint x: 799, endPoint y: 184, distance: 344.4
click at [799, 184] on h1 "Phoenix Star Ash Catcher 90 Degree" at bounding box center [639, 188] width 370 height 21
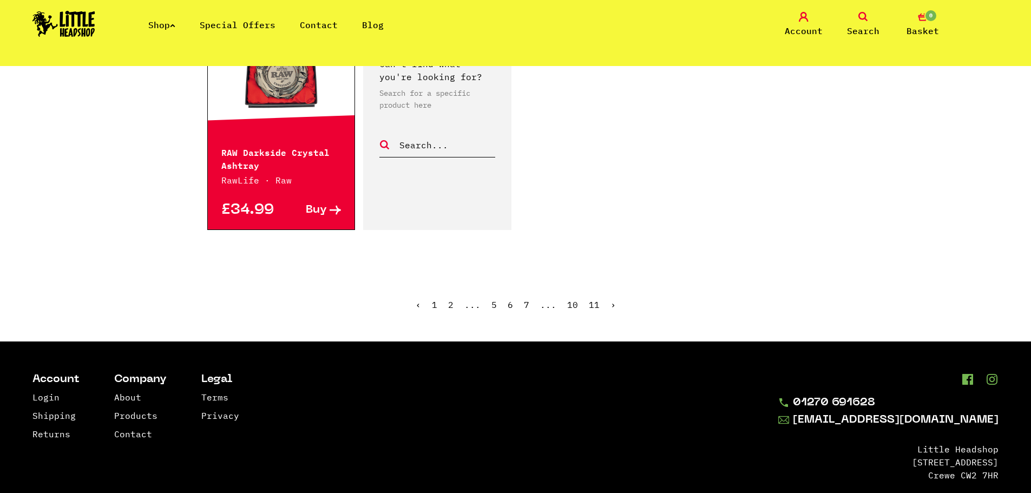
scroll to position [1851, 0]
click at [526, 299] on link "7" at bounding box center [526, 304] width 5 height 11
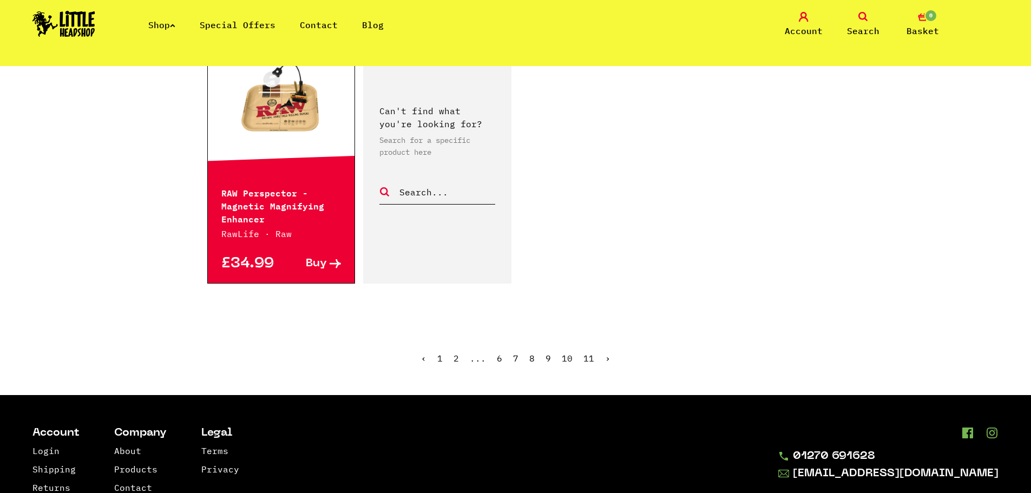
scroll to position [1849, 0]
click at [530, 357] on link "8" at bounding box center [532, 357] width 5 height 11
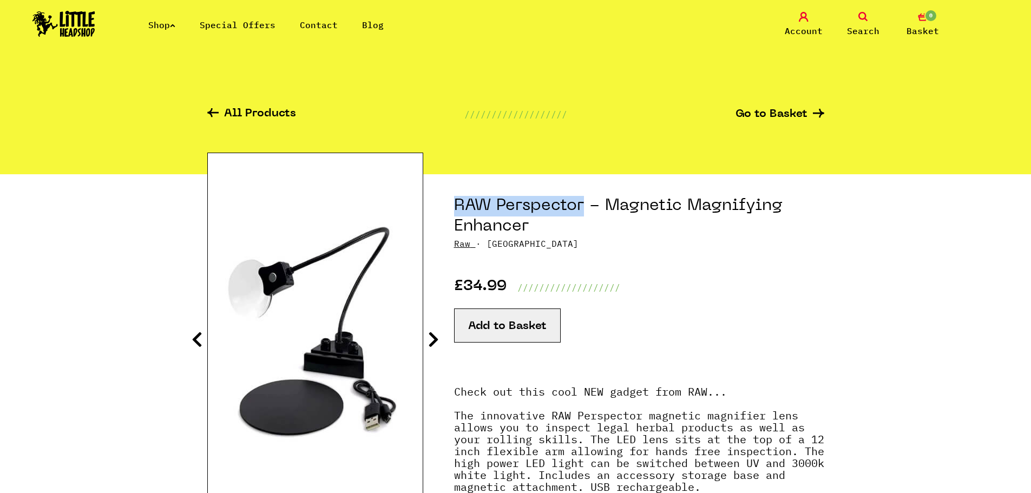
drag, startPoint x: 455, startPoint y: 208, endPoint x: 581, endPoint y: 206, distance: 126.7
click at [581, 206] on h1 "RAW Perspector - Magnetic Magnifying Enhancer" at bounding box center [639, 216] width 370 height 41
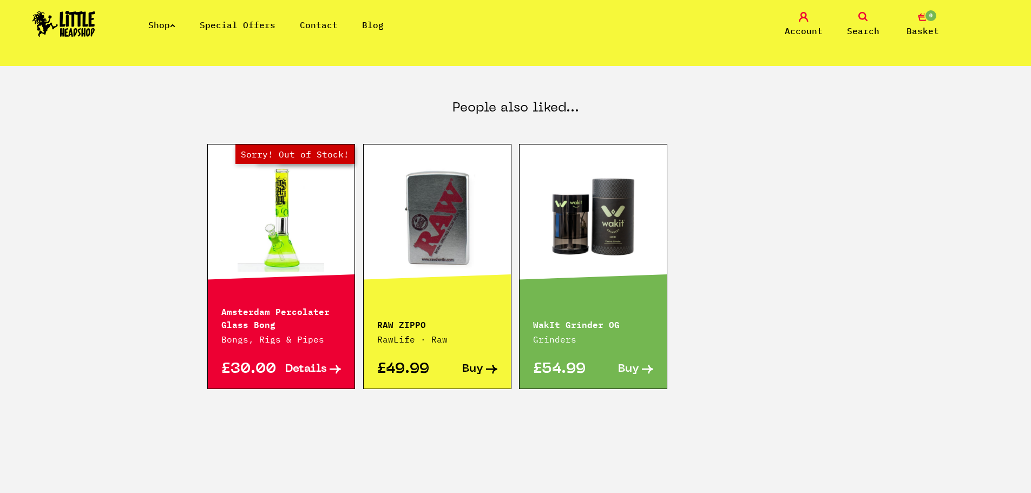
scroll to position [581, 0]
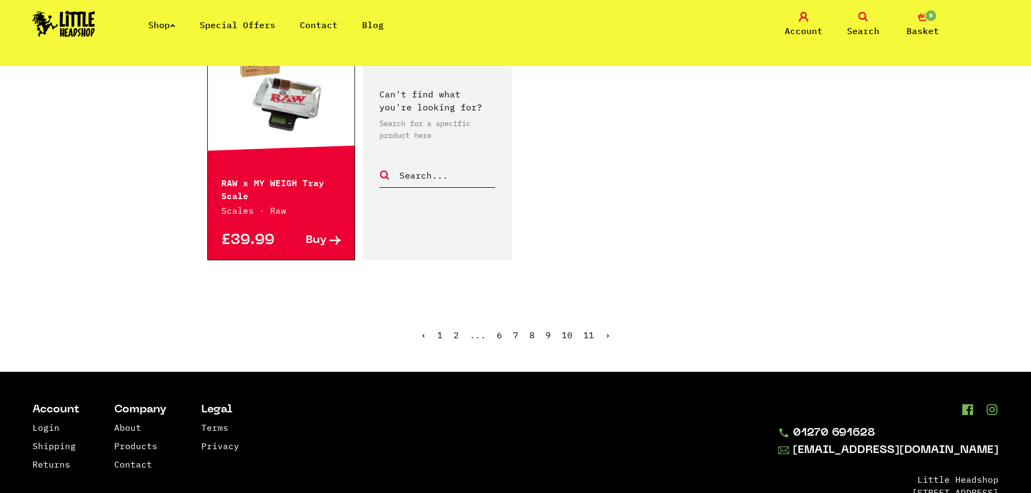
scroll to position [1823, 0]
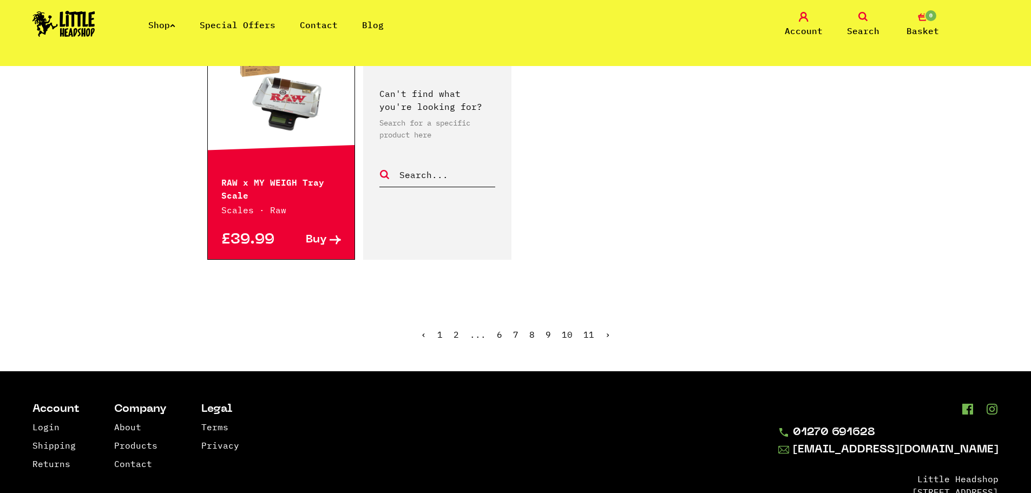
click at [546, 336] on link "9" at bounding box center [548, 334] width 5 height 11
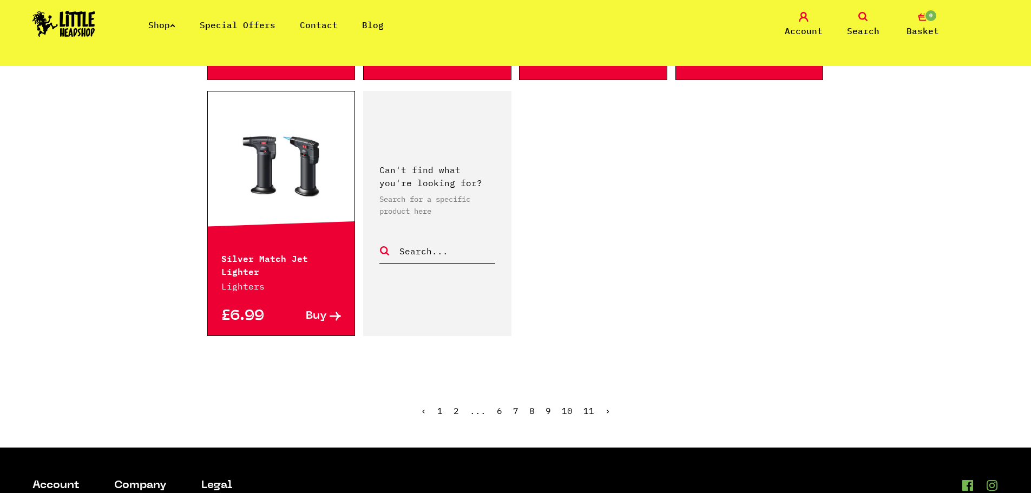
scroll to position [1834, 0]
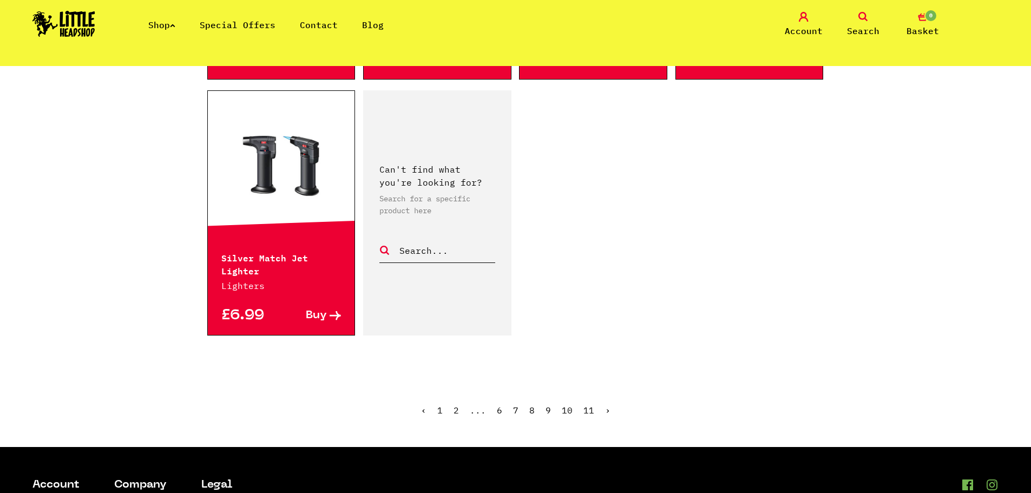
click at [567, 405] on link "10" at bounding box center [567, 410] width 11 height 11
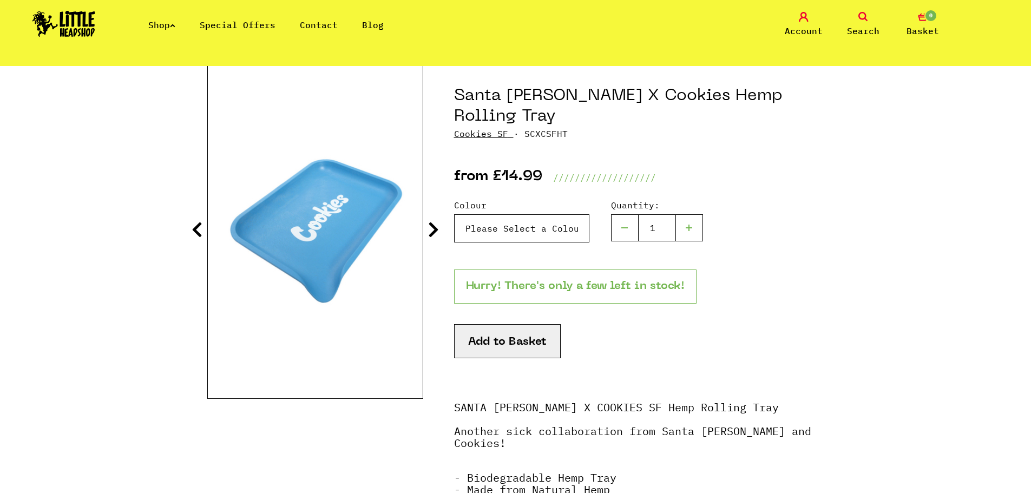
click at [482, 214] on select "Please Select a Colour Red - £14.99 Blue - £14.99" at bounding box center [521, 228] width 135 height 28
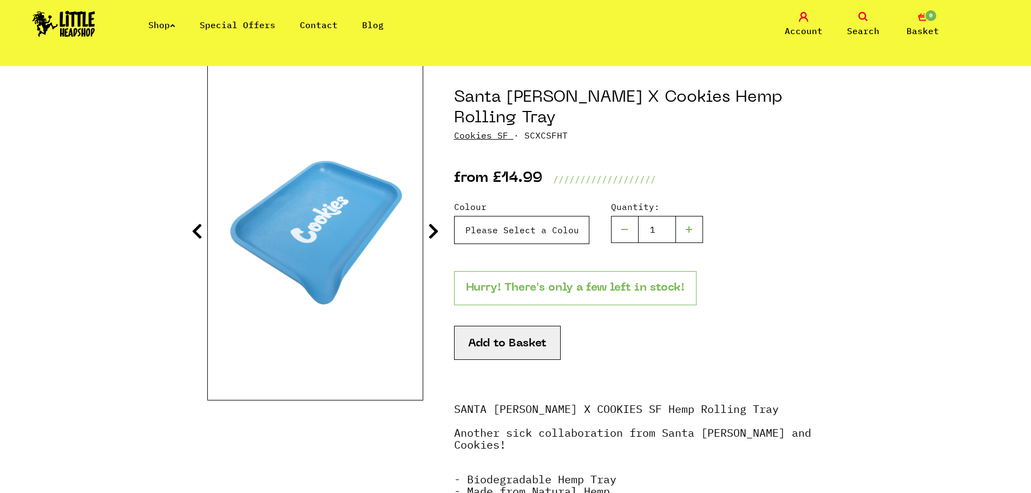
click at [492, 216] on select "Please Select a Colour Red - £14.99 Blue - £14.99" at bounding box center [521, 230] width 135 height 28
click at [454, 216] on select "Please Select a Colour Red - £14.99 Blue - £14.99" at bounding box center [521, 230] width 135 height 28
click at [494, 216] on select "Please Select a Colour Red - £14.99 Blue - £14.99" at bounding box center [521, 230] width 135 height 28
click at [454, 216] on select "Please Select a Colour Red - £14.99 Blue - £14.99" at bounding box center [521, 230] width 135 height 28
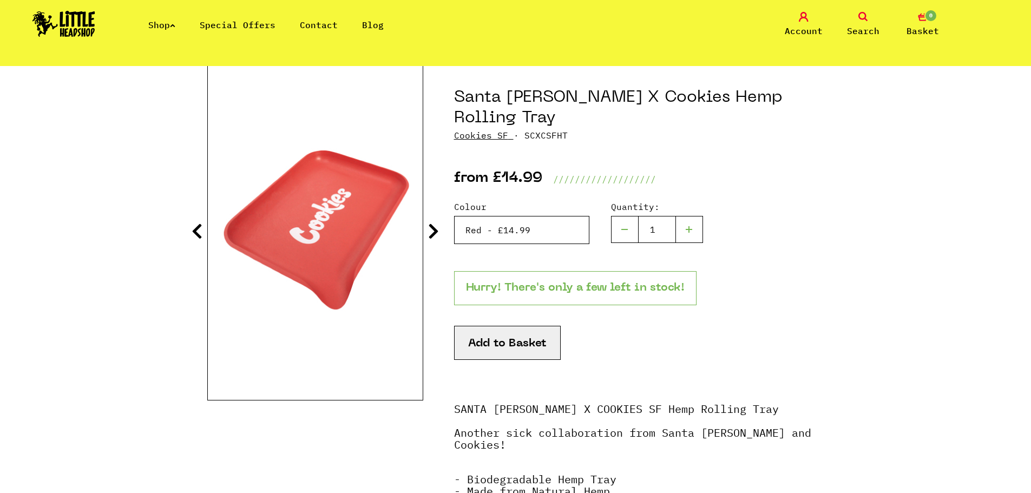
click at [489, 216] on select "Please Select a Colour Red - £14.99 Blue - £14.99" at bounding box center [521, 230] width 135 height 28
select select "1094"
click at [454, 216] on select "Please Select a Colour Red - £14.99 Blue - £14.99" at bounding box center [521, 230] width 135 height 28
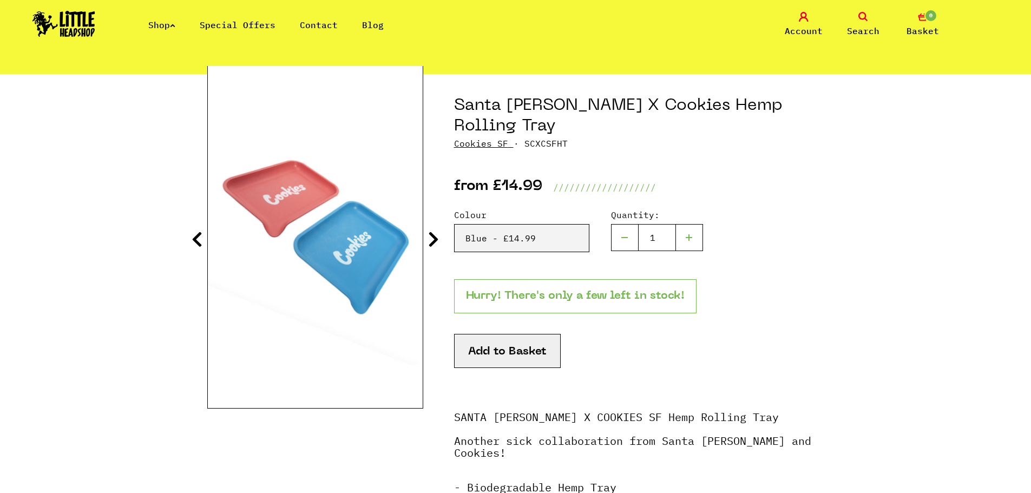
scroll to position [101, 0]
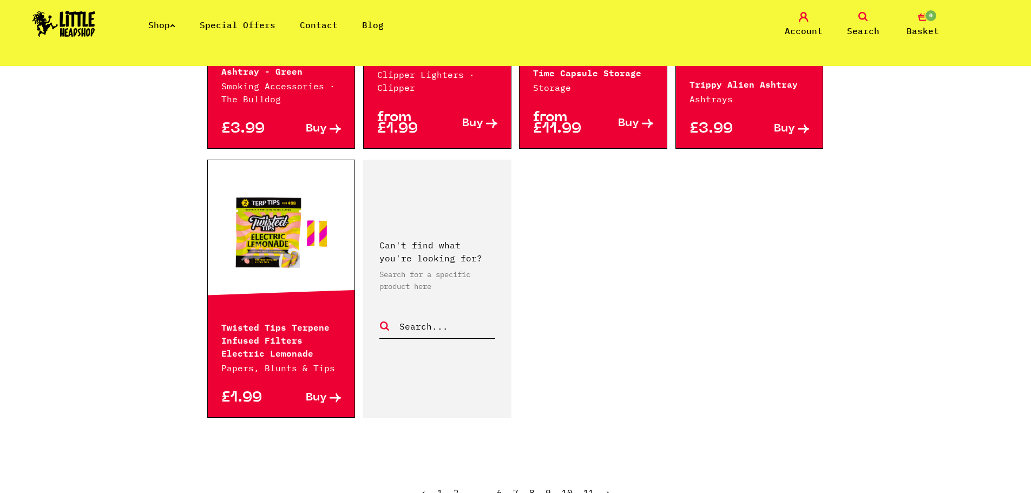
scroll to position [1763, 0]
click at [587, 487] on link "11" at bounding box center [589, 492] width 11 height 11
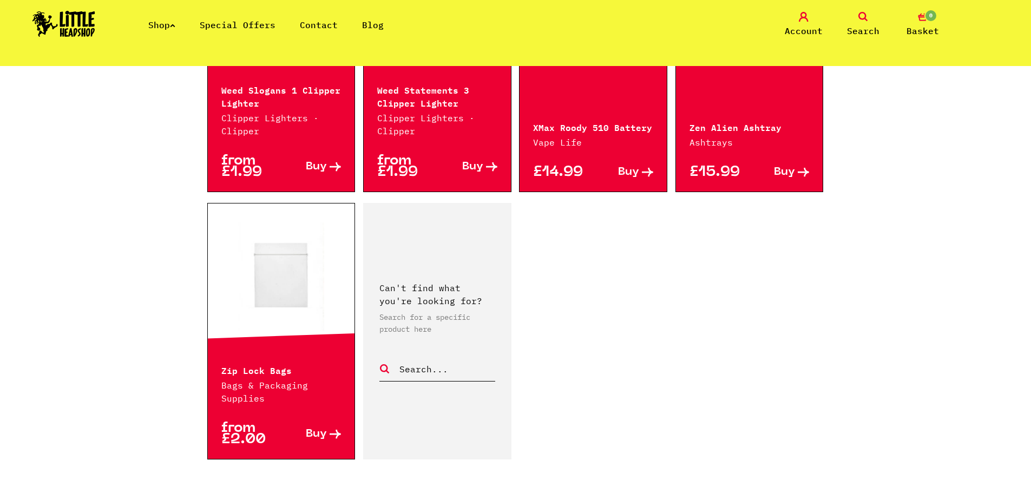
scroll to position [889, 0]
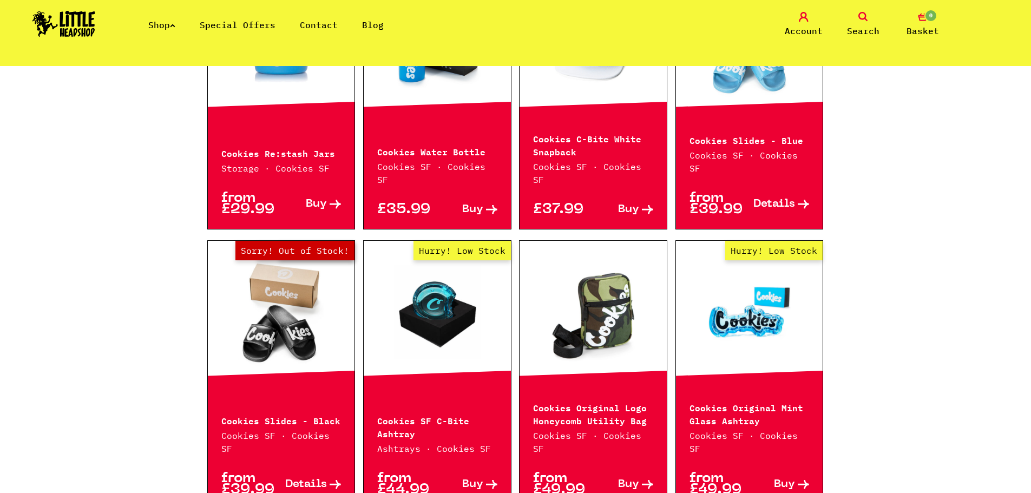
scroll to position [1225, 0]
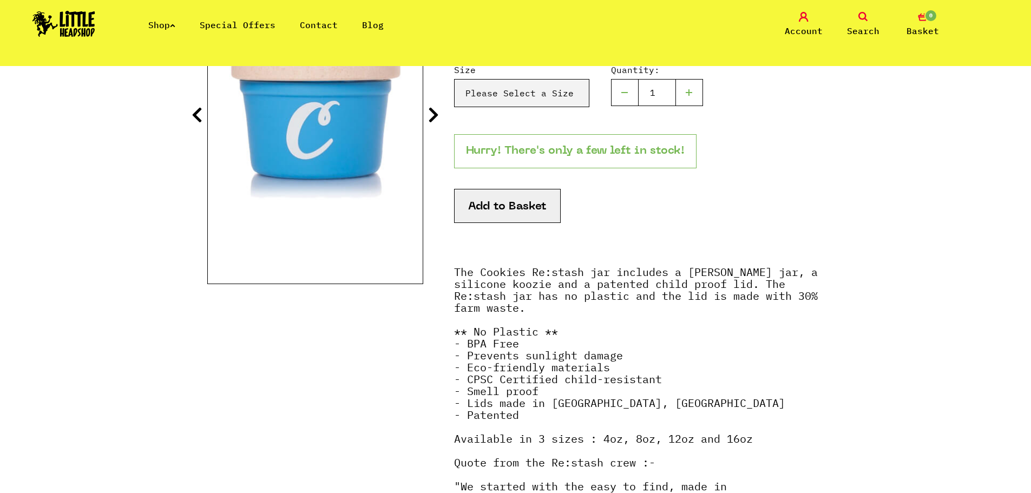
scroll to position [225, 0]
click at [439, 115] on section "Cookies Re:stash Jars Cookies SF · RESTASHCOOKIE from £29.99 //////////////////…" at bounding box center [515, 403] width 617 height 909
click at [438, 115] on icon at bounding box center [433, 114] width 11 height 17
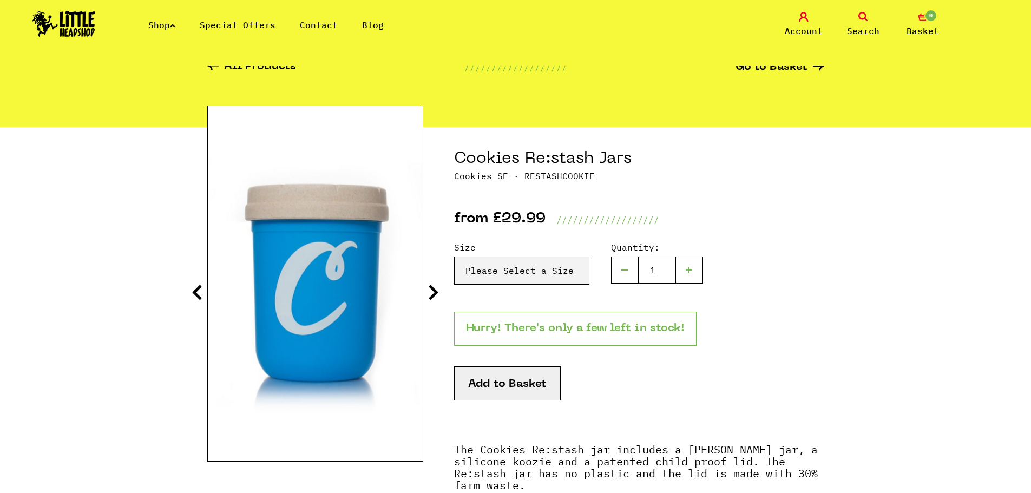
scroll to position [0, 0]
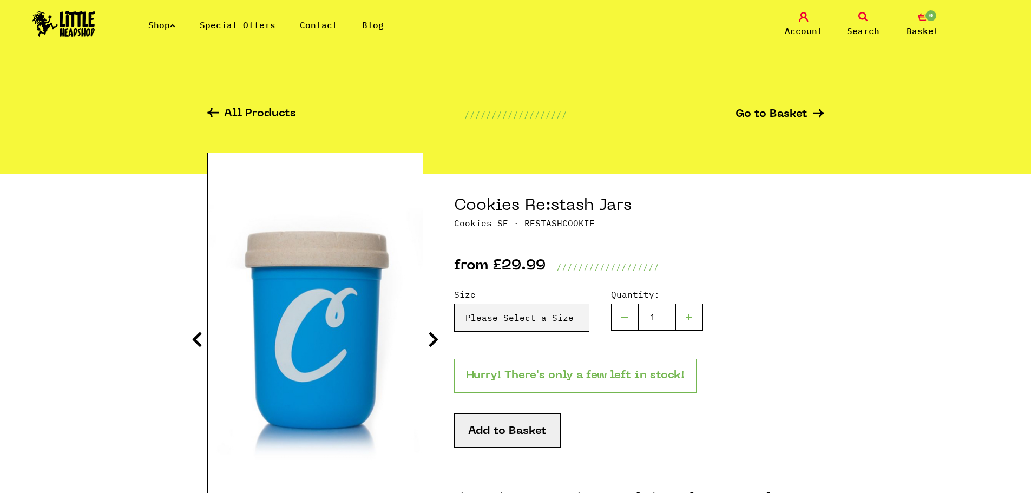
click at [436, 337] on icon at bounding box center [433, 339] width 11 height 17
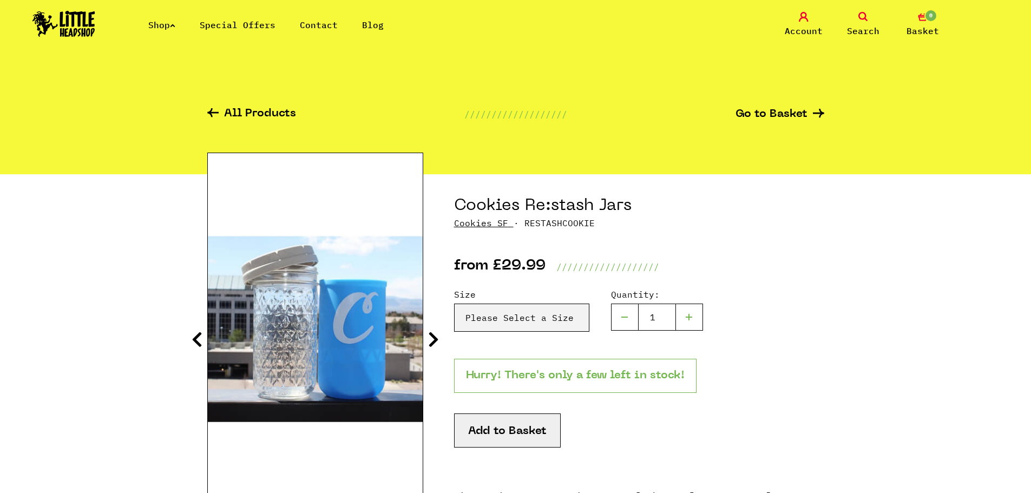
click at [436, 337] on icon at bounding box center [433, 339] width 11 height 17
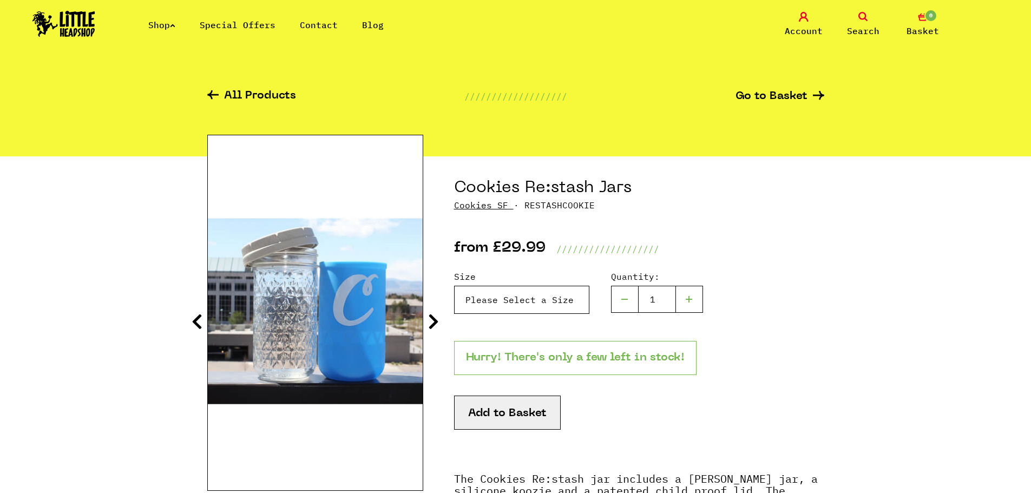
click at [535, 309] on select "Please Select a Size 4oz - £29.99 8oz - £34.99 12oz - £39.99 16oz - £49.99" at bounding box center [521, 300] width 135 height 28
click at [535, 309] on select "Please Select a Size 4oz - £29.99 8oz - £34.99 12oz - £39.99 16oz - £49.99" at bounding box center [521, 299] width 135 height 28
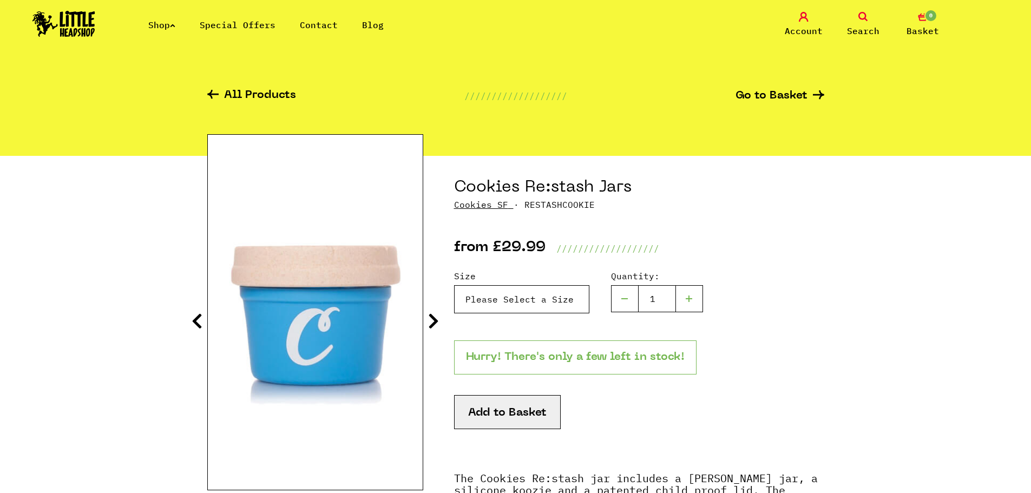
click at [454, 285] on select "Please Select a Size 4oz - £29.99 8oz - £34.99 12oz - £39.99 16oz - £49.99" at bounding box center [521, 299] width 135 height 28
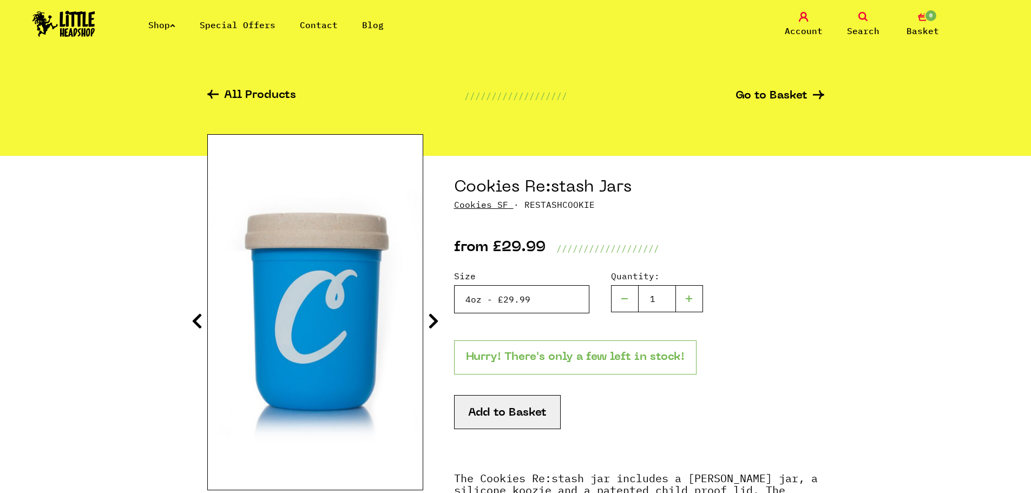
click at [511, 295] on select "Please Select a Size 4oz - £29.99 8oz - £34.99 12oz - £39.99 16oz - £49.99" at bounding box center [521, 299] width 135 height 28
click at [454, 285] on select "Please Select a Size 4oz - £29.99 8oz - £34.99 12oz - £39.99 16oz - £49.99" at bounding box center [521, 299] width 135 height 28
click at [507, 316] on div "Size Please Select a Size 4oz - £29.99 8oz - £34.99 12oz - £39.99 16oz - £49.99" at bounding box center [639, 305] width 370 height 71
click at [507, 313] on select "Please Select a Size 4oz - £29.99 8oz - £34.99 12oz - £39.99 16oz - £49.99" at bounding box center [521, 299] width 135 height 28
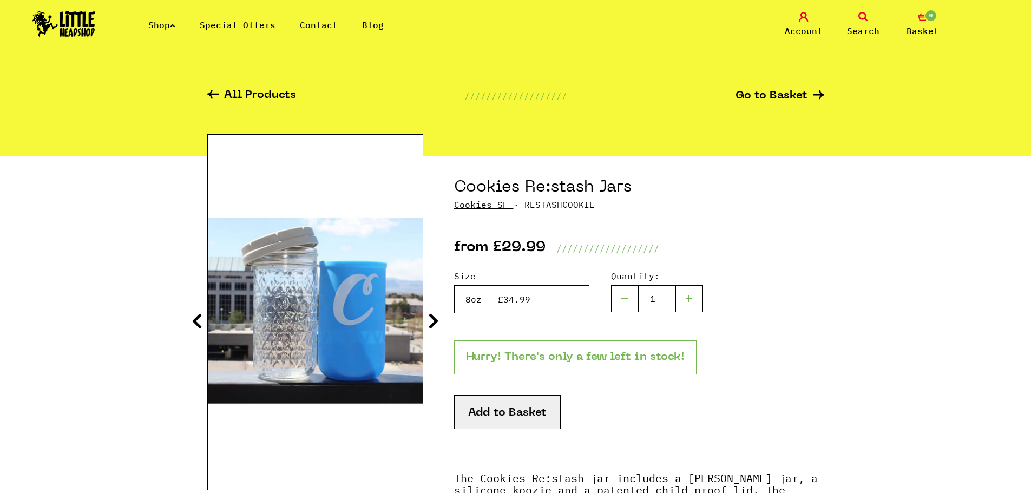
click at [454, 285] on select "Please Select a Size 4oz - £29.99 8oz - £34.99 12oz - £39.99 16oz - £49.99" at bounding box center [521, 299] width 135 height 28
click at [539, 305] on select "Please Select a Size 4oz - £29.99 8oz - £34.99 12oz - £39.99 16oz - £49.99" at bounding box center [521, 299] width 135 height 28
select select "887"
click at [454, 285] on select "Please Select a Size 4oz - £29.99 8oz - £34.99 12oz - £39.99 16oz - £49.99" at bounding box center [521, 299] width 135 height 28
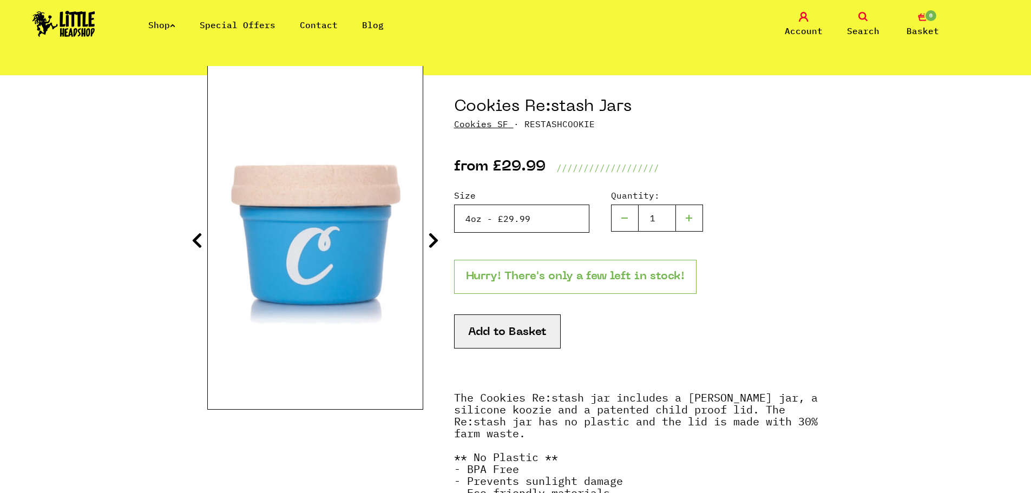
scroll to position [97, 0]
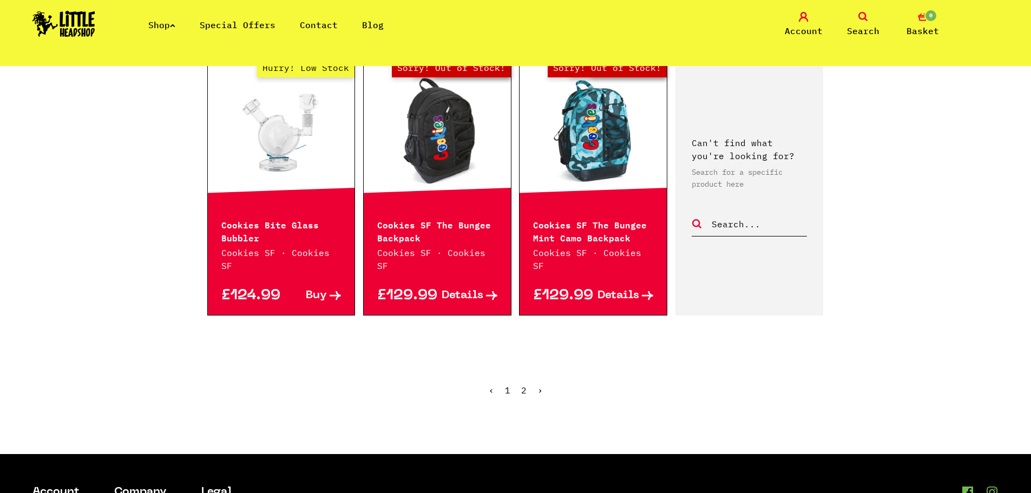
scroll to position [578, 0]
